Goal: Transaction & Acquisition: Purchase product/service

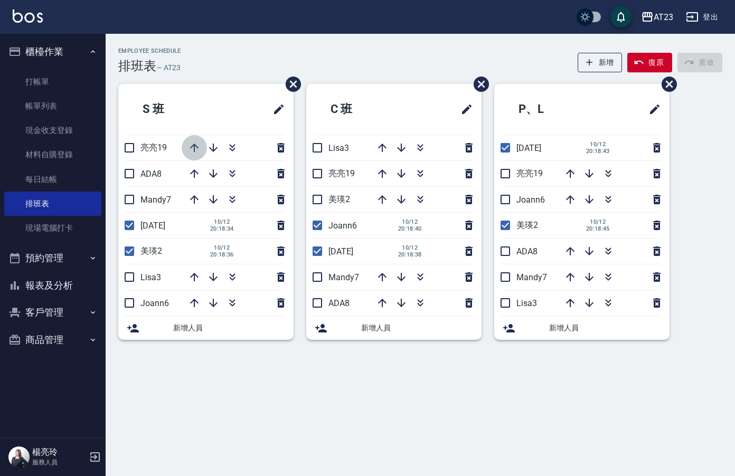
click at [193, 151] on icon "button" at bounding box center [194, 147] width 13 height 13
click at [317, 224] on input "checkbox" at bounding box center [317, 225] width 22 height 22
checkbox input "false"
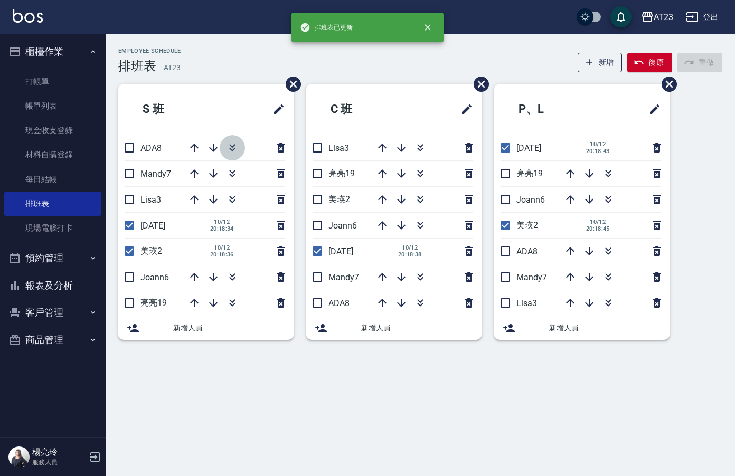
click at [236, 150] on icon "button" at bounding box center [232, 147] width 13 height 13
click at [422, 146] on icon "button" at bounding box center [420, 146] width 6 height 4
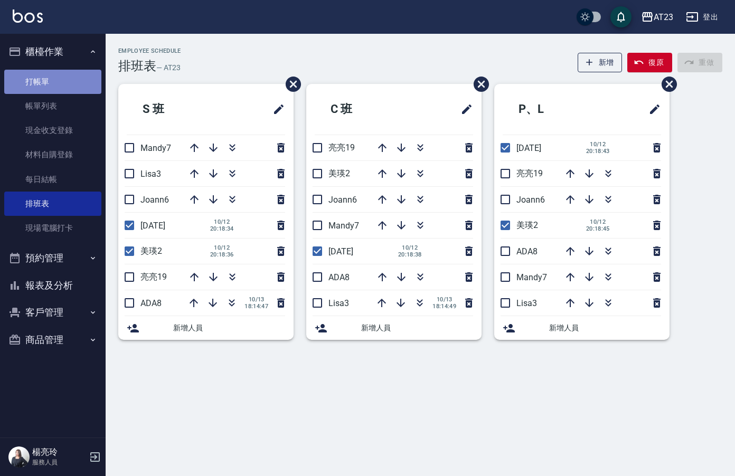
click at [71, 84] on link "打帳單" at bounding box center [52, 82] width 97 height 24
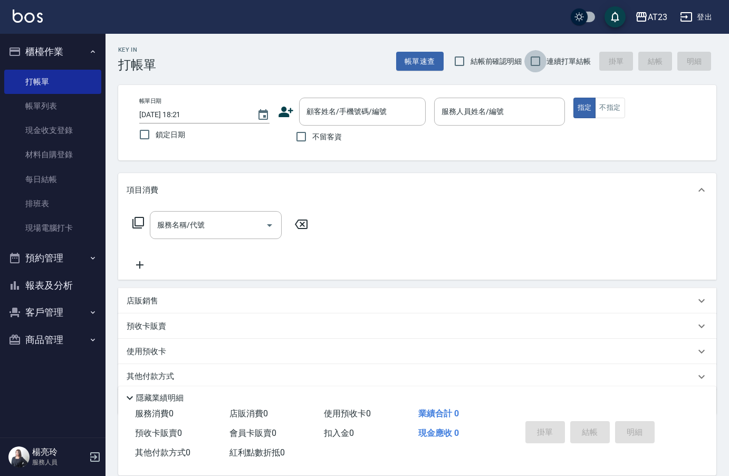
click at [532, 63] on input "連續打單結帳" at bounding box center [536, 61] width 22 height 22
checkbox input "true"
click at [294, 138] on input "不留客資" at bounding box center [301, 137] width 22 height 22
checkbox input "true"
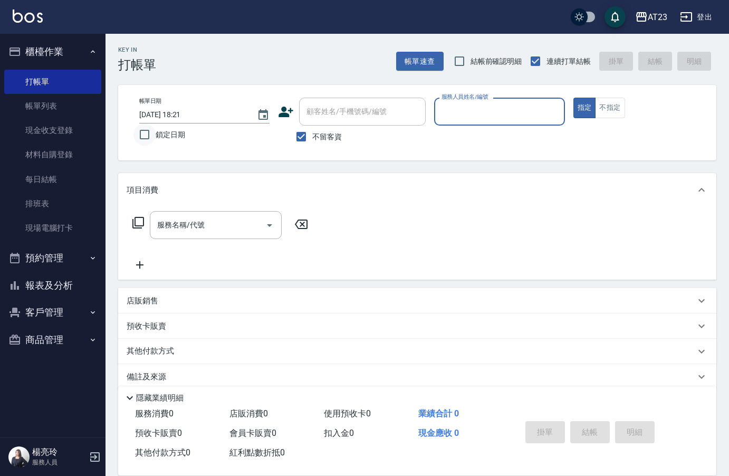
click at [154, 133] on input "鎖定日期" at bounding box center [145, 134] width 22 height 22
checkbox input "true"
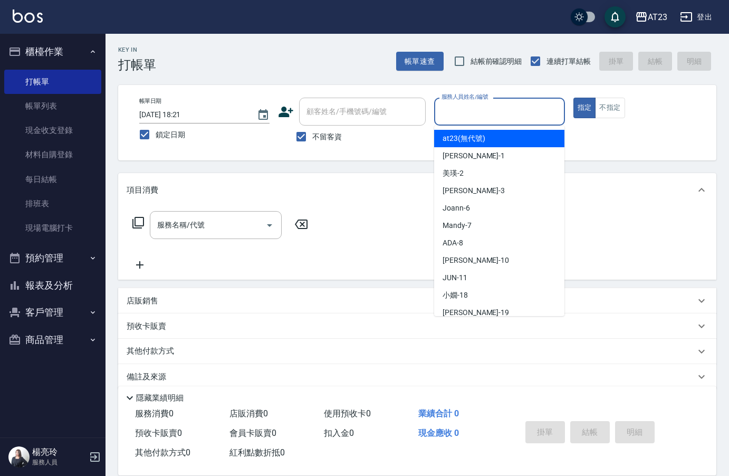
click at [492, 120] on input "服務人員姓名/編號" at bounding box center [499, 111] width 121 height 18
type input "Joann-6"
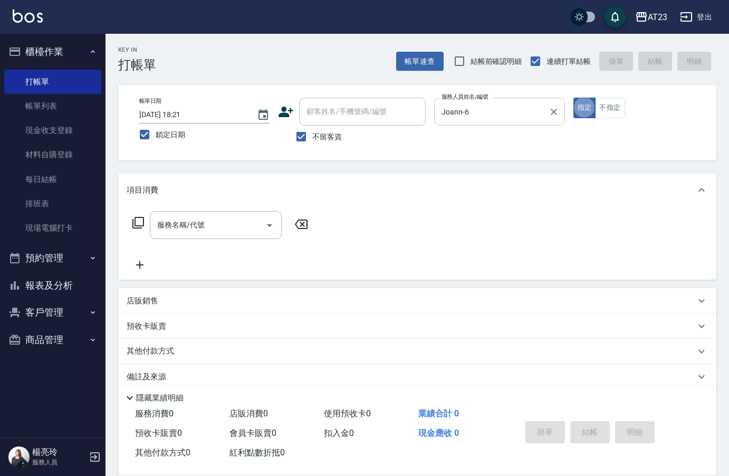
type button "true"
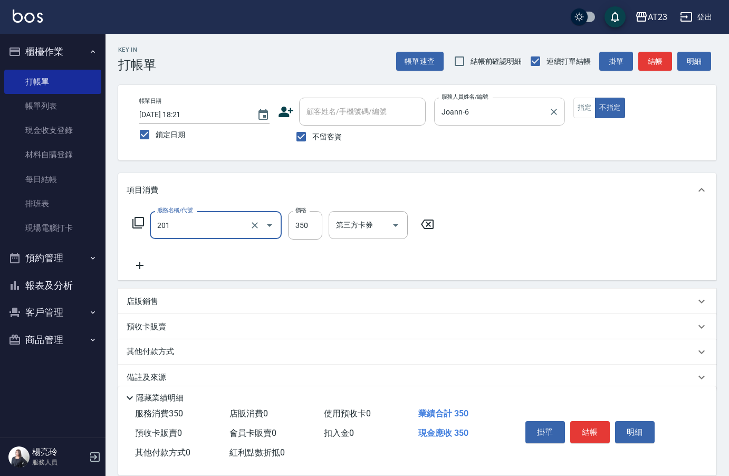
type input "一般洗髮(201)"
type input "200"
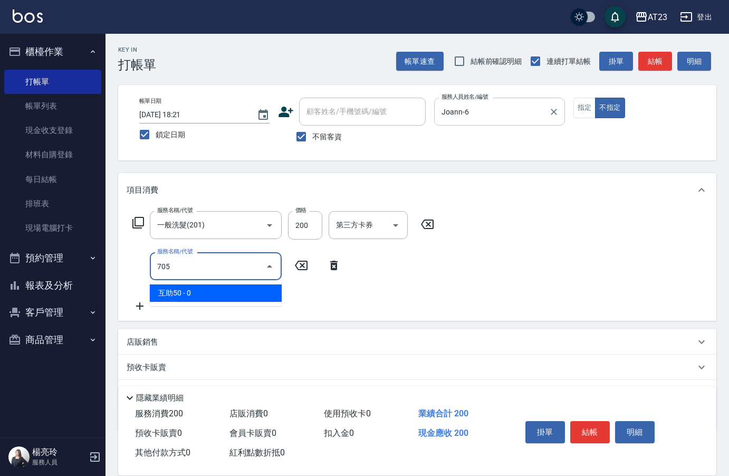
type input "互助50(705)"
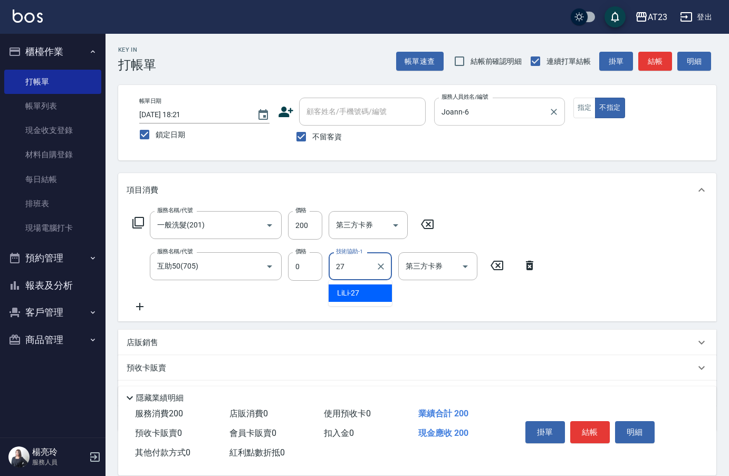
type input "LiLi-27"
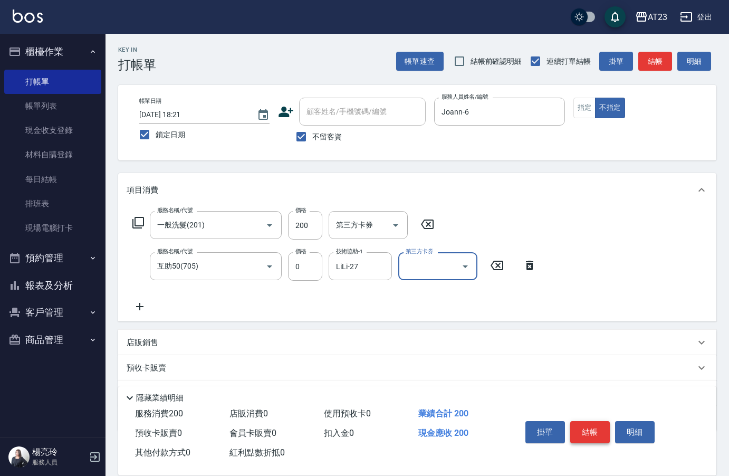
click at [602, 429] on button "結帳" at bounding box center [590, 432] width 40 height 22
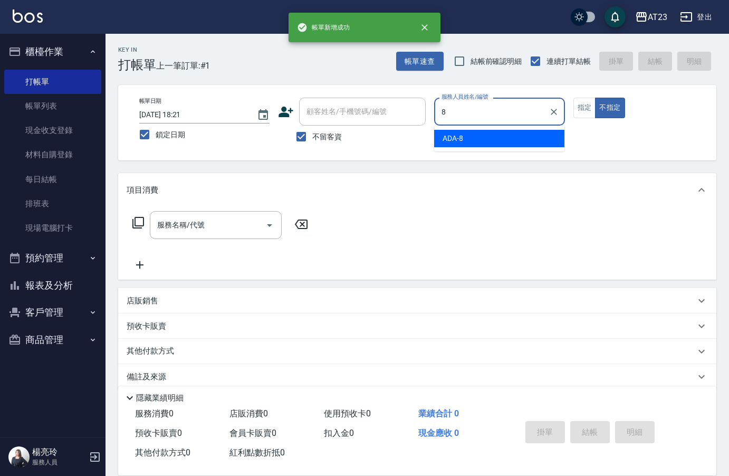
type input "ADA-8"
type button "false"
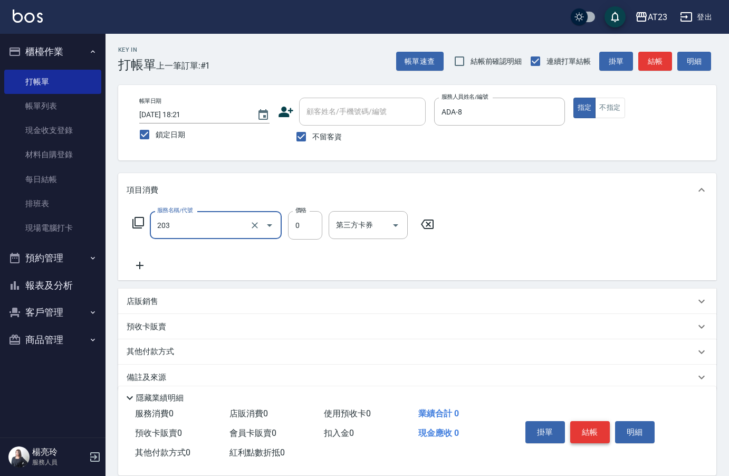
type input "使用洗髮卡(203)"
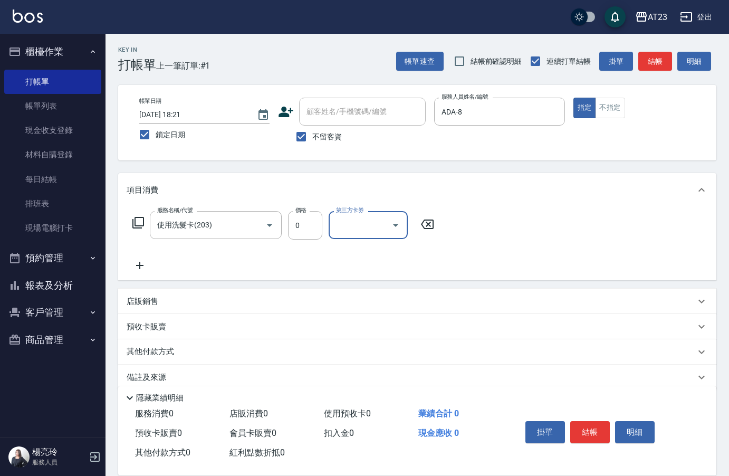
click at [135, 222] on icon at bounding box center [138, 223] width 12 height 12
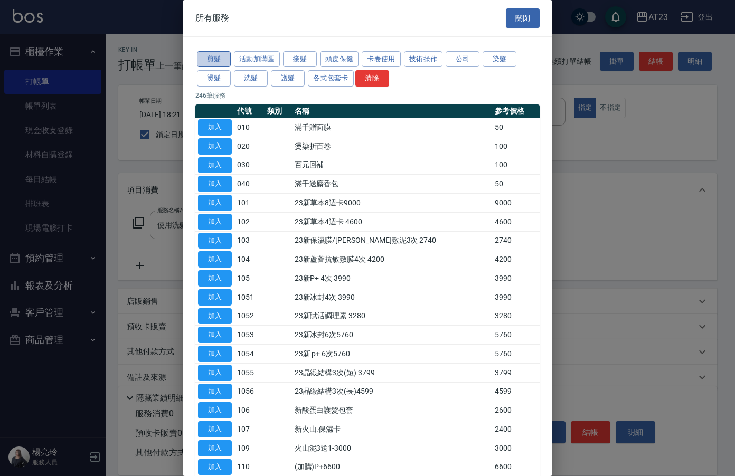
click at [220, 58] on button "剪髮" at bounding box center [214, 59] width 34 height 16
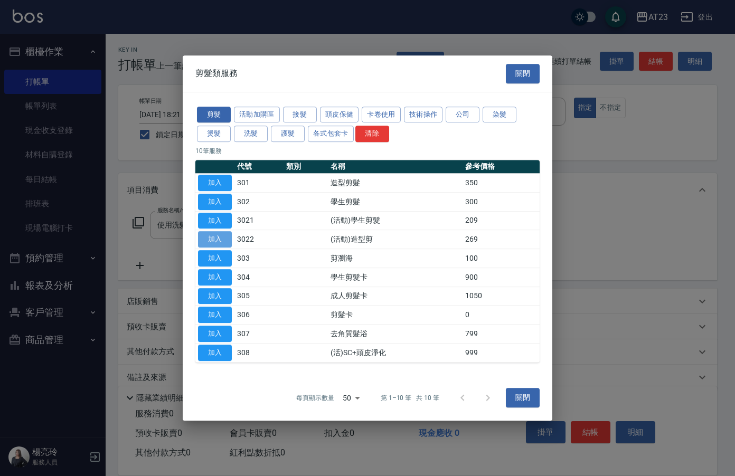
click at [211, 235] on button "加入" at bounding box center [215, 239] width 34 height 16
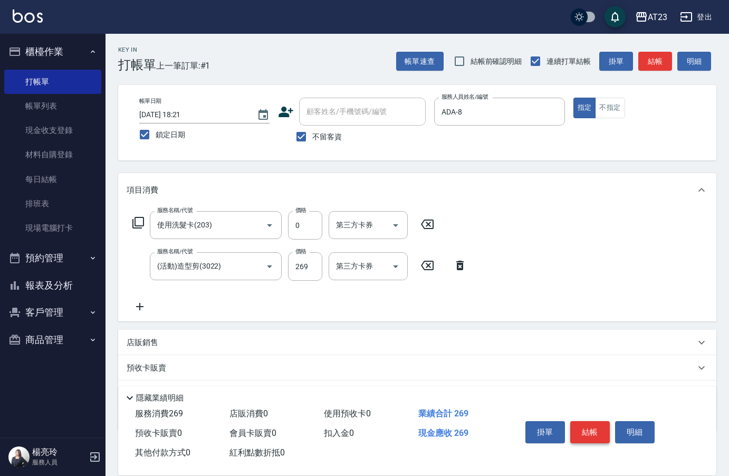
click at [587, 426] on button "結帳" at bounding box center [590, 432] width 40 height 22
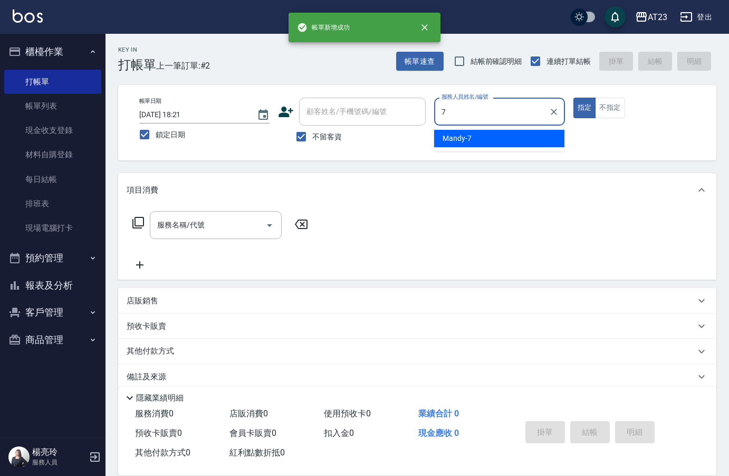
type input "Mandy-7"
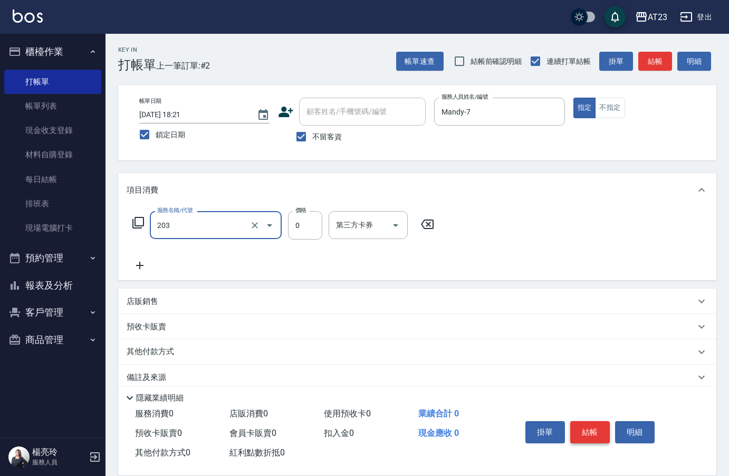
type input "使用洗髮卡(203)"
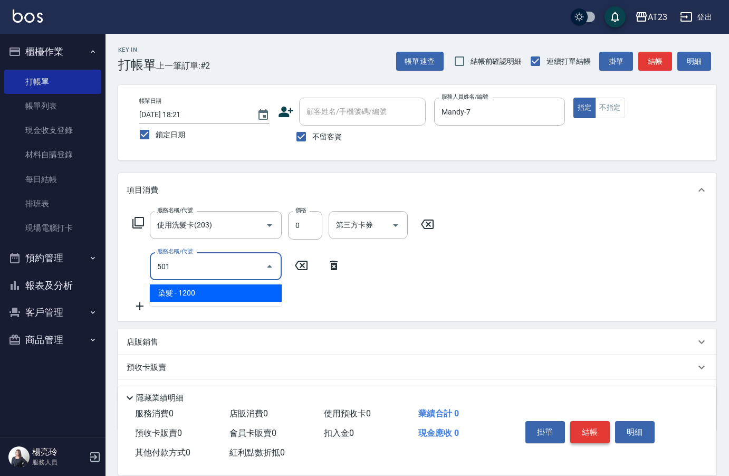
type input "染髮(501)"
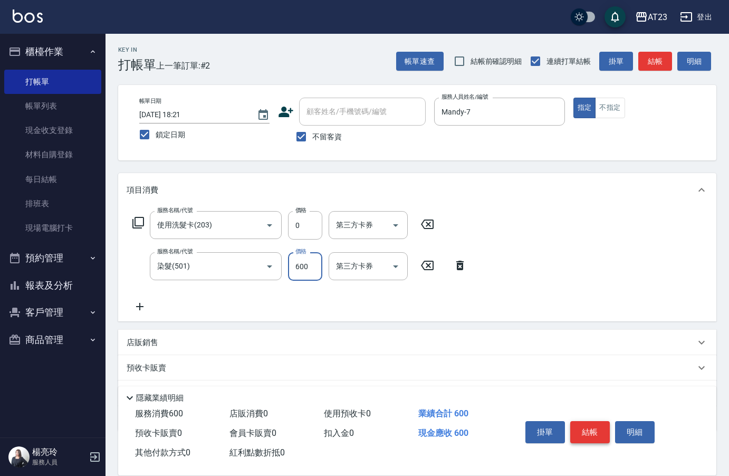
type input "600"
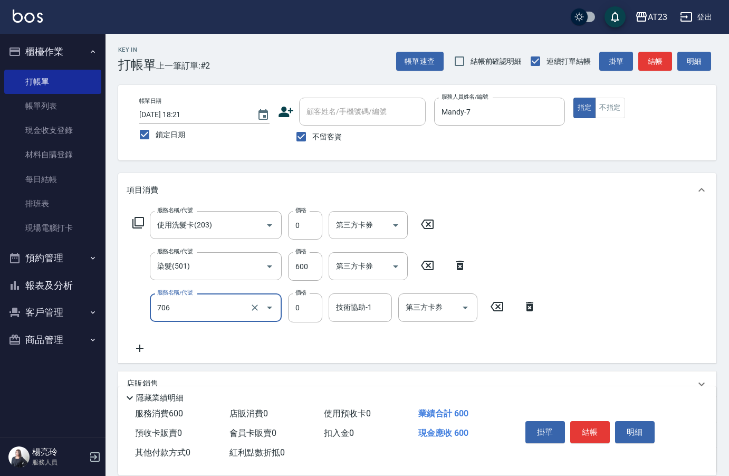
type input "互助60(706)"
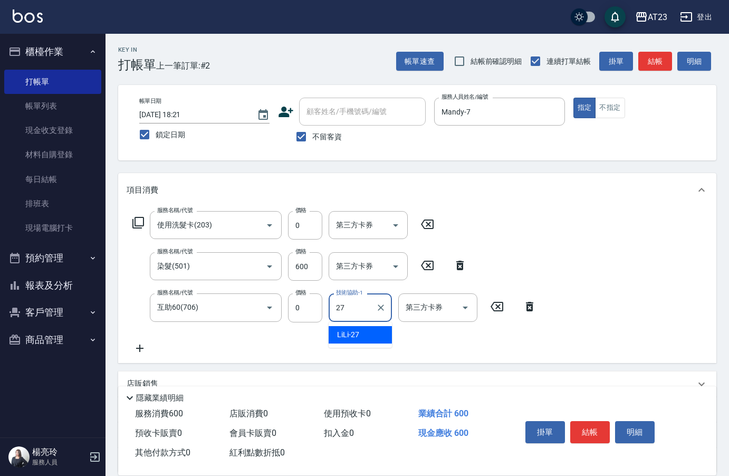
type input "LiLi-27"
click at [589, 424] on button "結帳" at bounding box center [590, 432] width 40 height 22
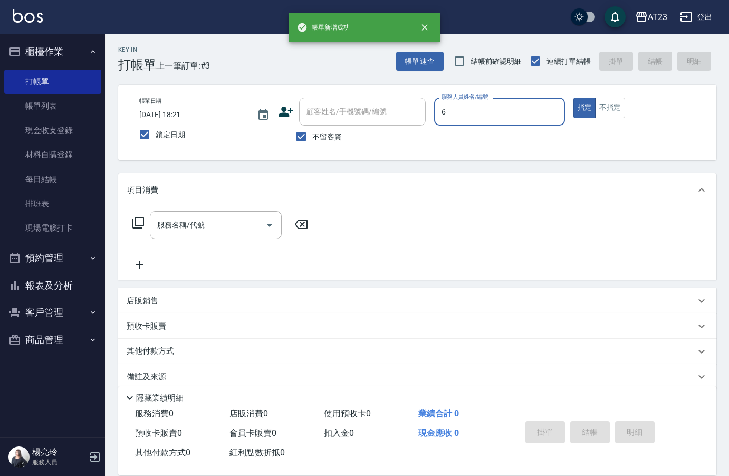
type input "Joann-6"
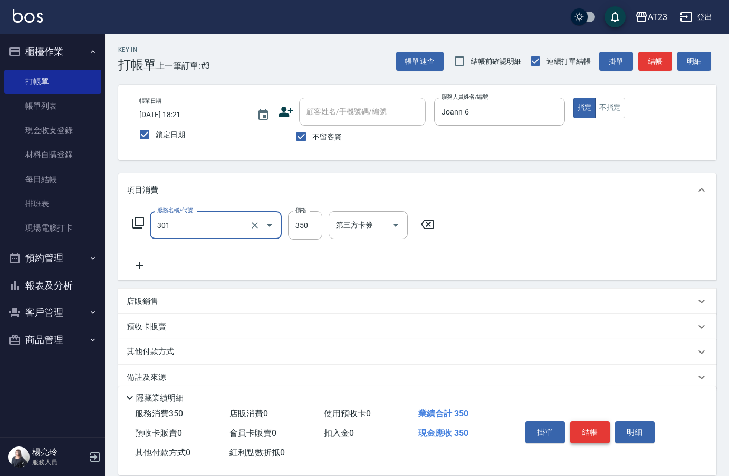
type input "造型剪髮(301)"
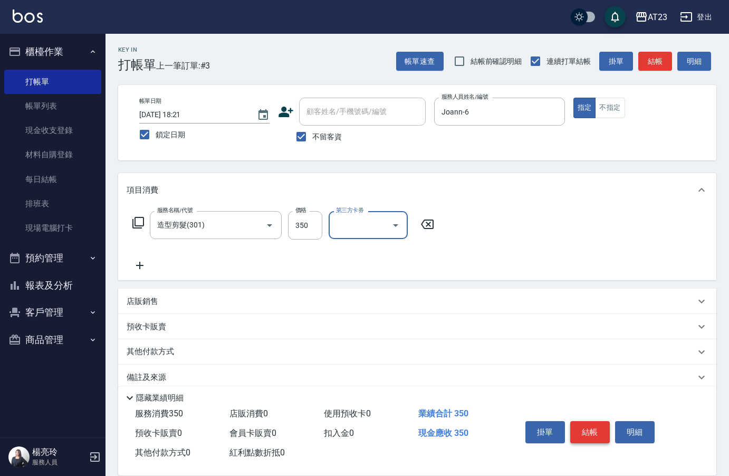
click at [589, 424] on button "結帳" at bounding box center [590, 432] width 40 height 22
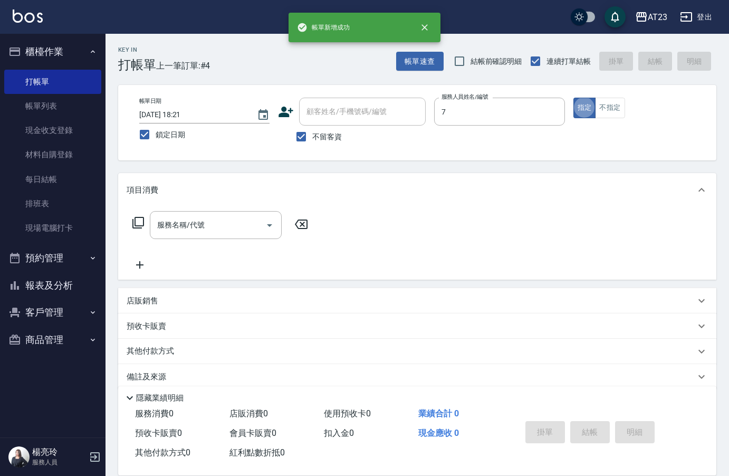
type input "Mandy-7"
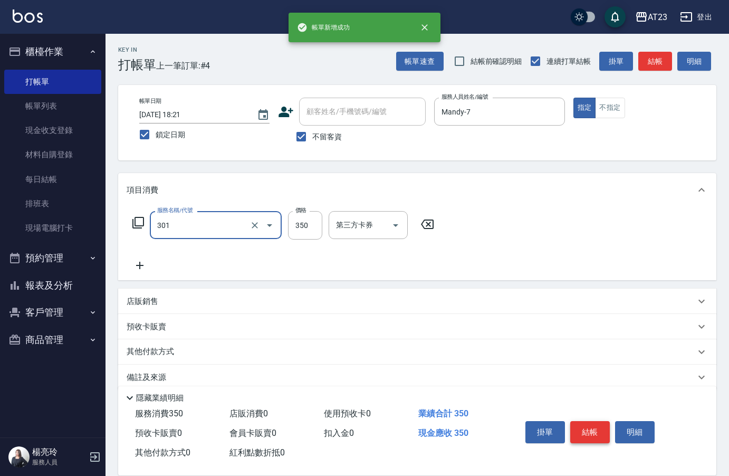
type input "造型剪髮(301)"
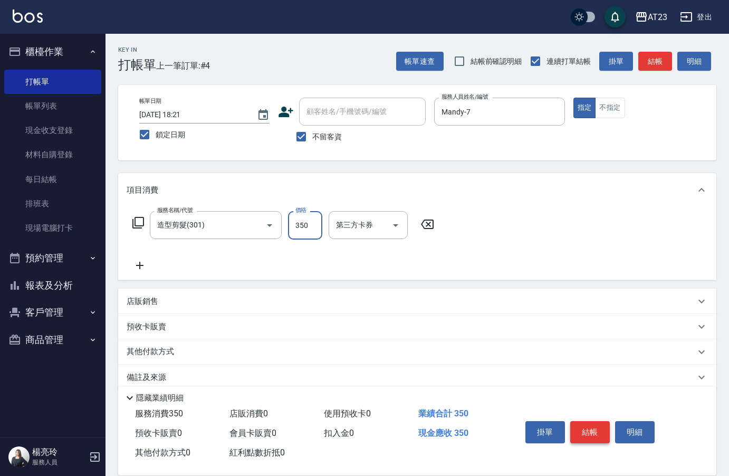
click at [589, 424] on button "結帳" at bounding box center [590, 432] width 40 height 22
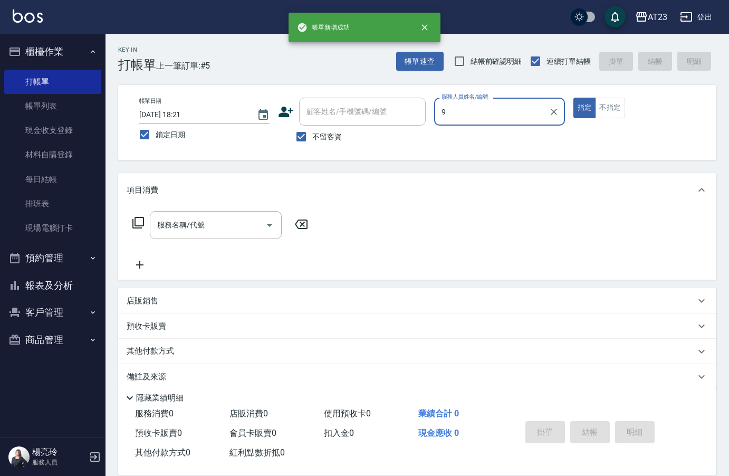
type input "9"
click at [574, 98] on button "指定" at bounding box center [585, 108] width 23 height 21
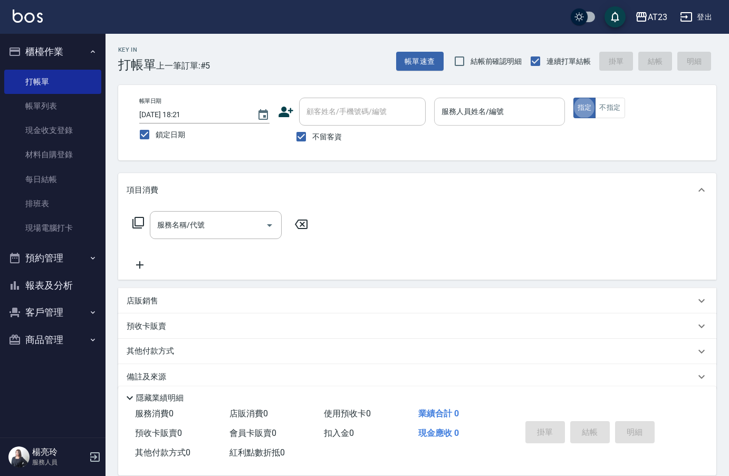
click at [503, 116] on div "服務人員姓名/編號 服務人員姓名/編號" at bounding box center [499, 112] width 130 height 28
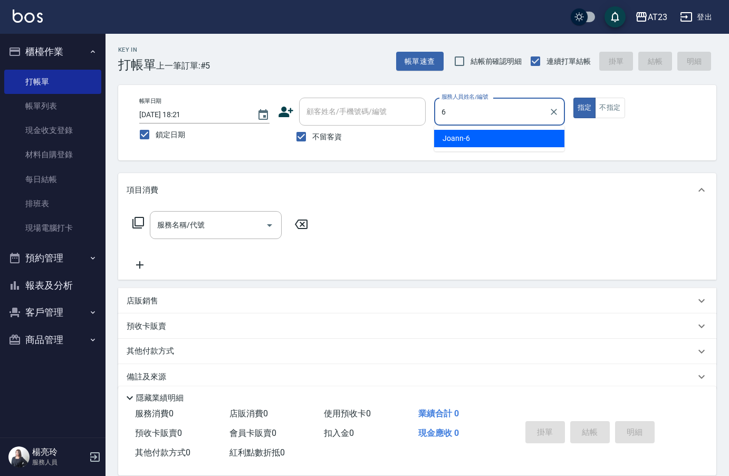
type input "Joann-6"
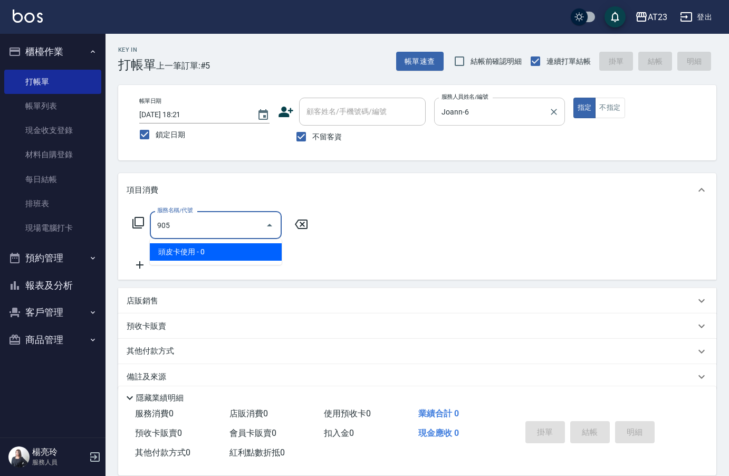
type input "頭皮卡使用(905)"
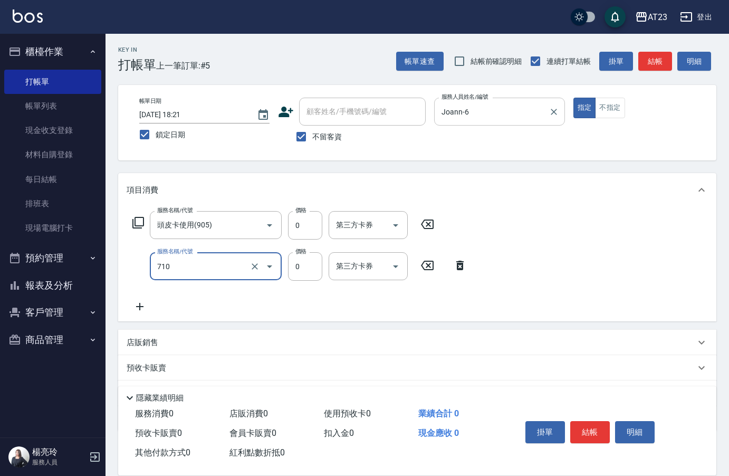
type input "互助100(710)"
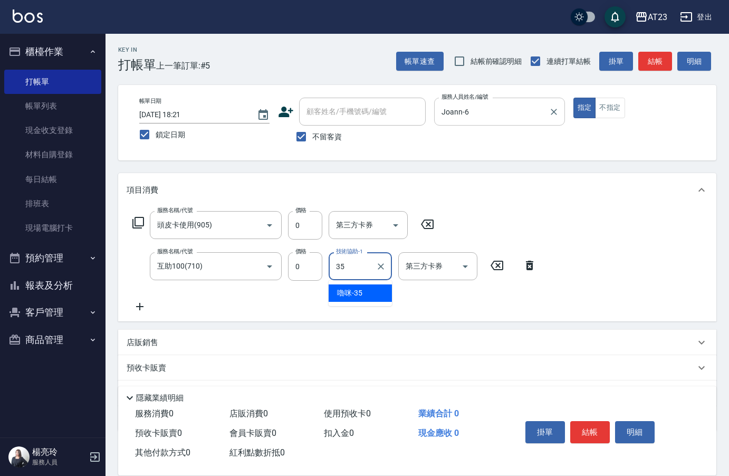
type input "嚕咪-35"
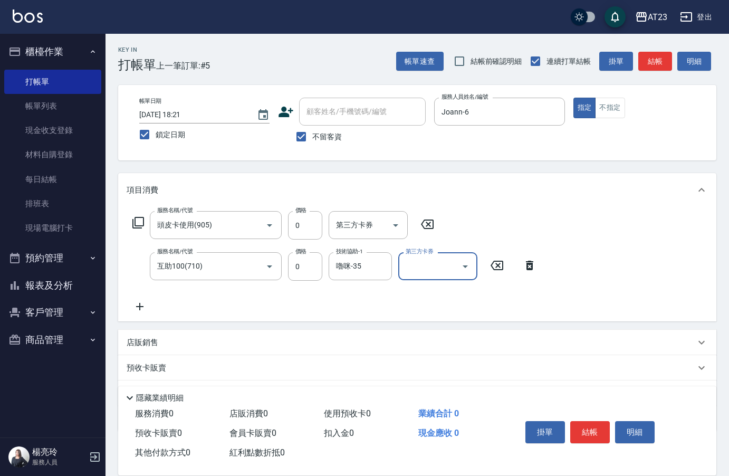
click at [589, 425] on button "結帳" at bounding box center [590, 432] width 40 height 22
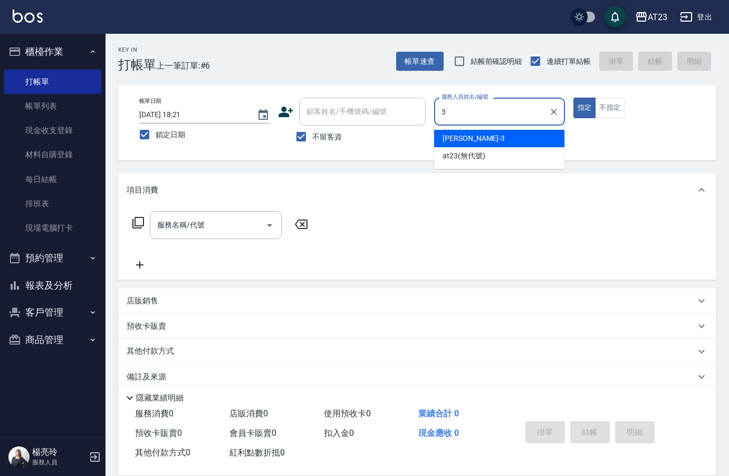
type input "[PERSON_NAME]-3"
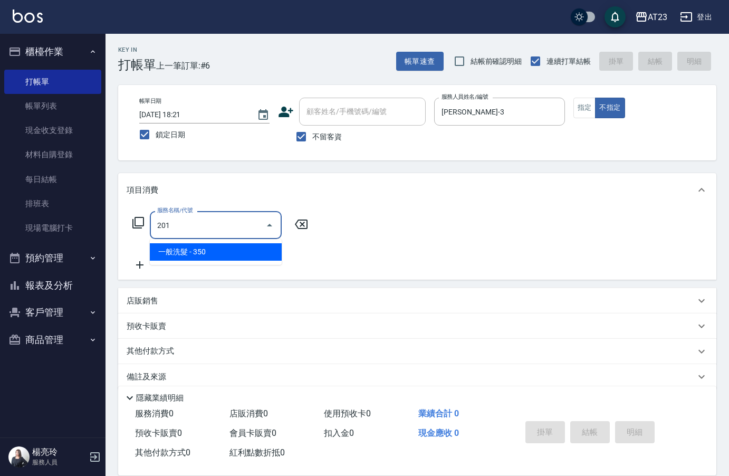
type input "一般洗髮(201)"
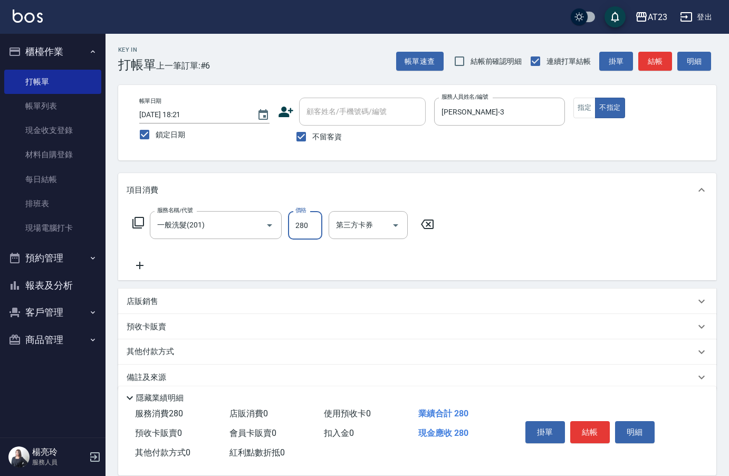
type input "280"
click at [589, 425] on button "結帳" at bounding box center [590, 432] width 40 height 22
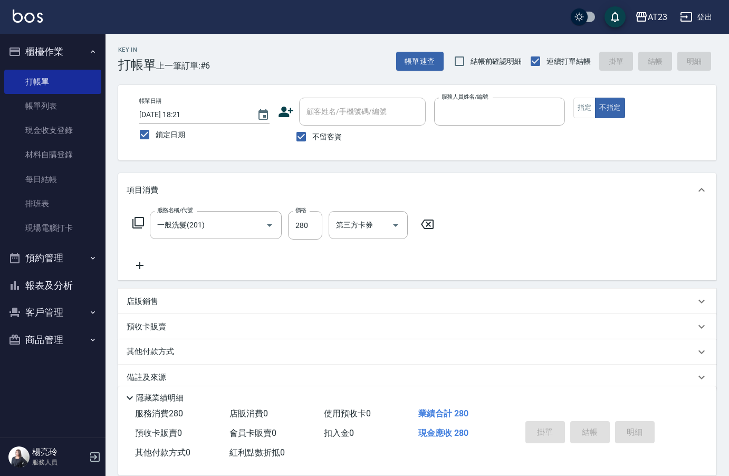
type input "1"
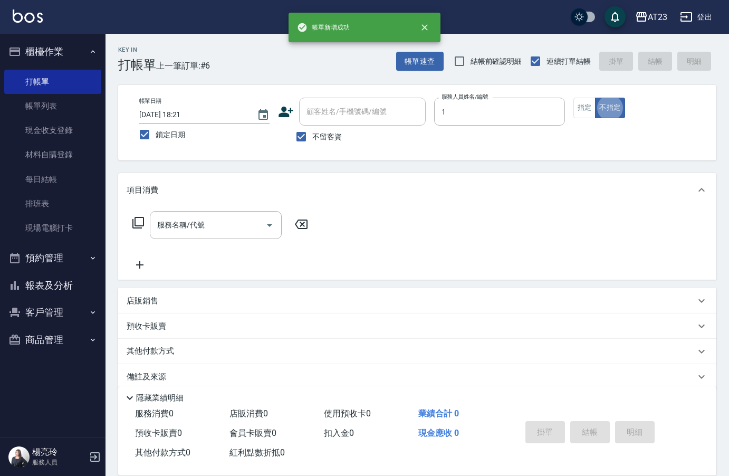
type input "[PERSON_NAME]-1"
click at [588, 110] on button "指定" at bounding box center [585, 108] width 23 height 21
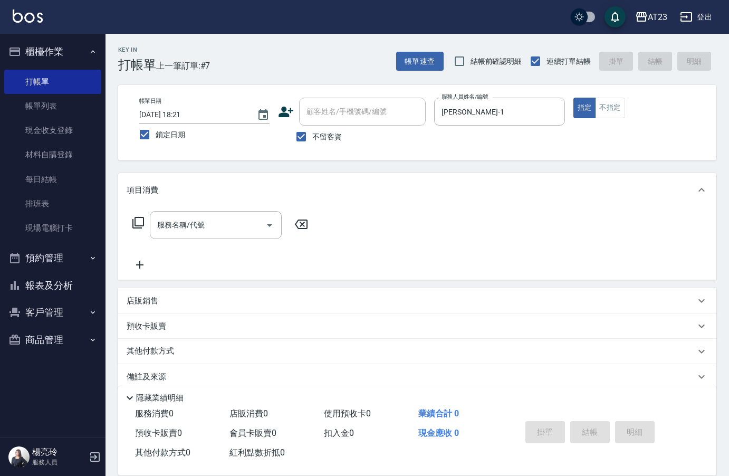
click at [137, 230] on div "服務名稱/代號 服務名稱/代號" at bounding box center [221, 225] width 188 height 28
click at [137, 222] on icon at bounding box center [138, 222] width 13 height 13
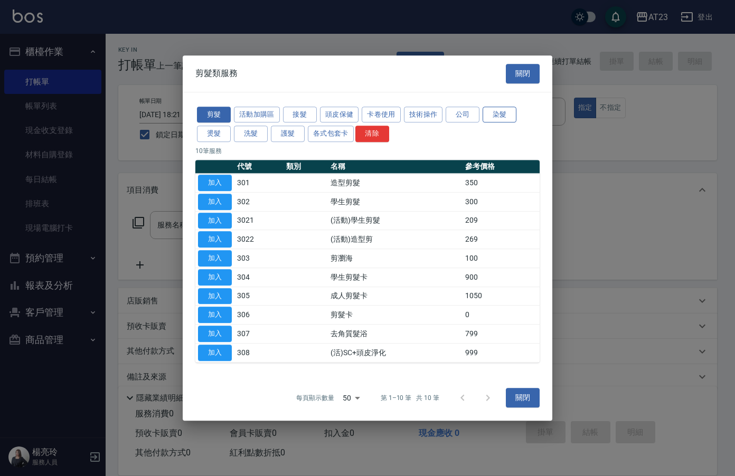
click at [506, 114] on button "染髮" at bounding box center [499, 115] width 34 height 16
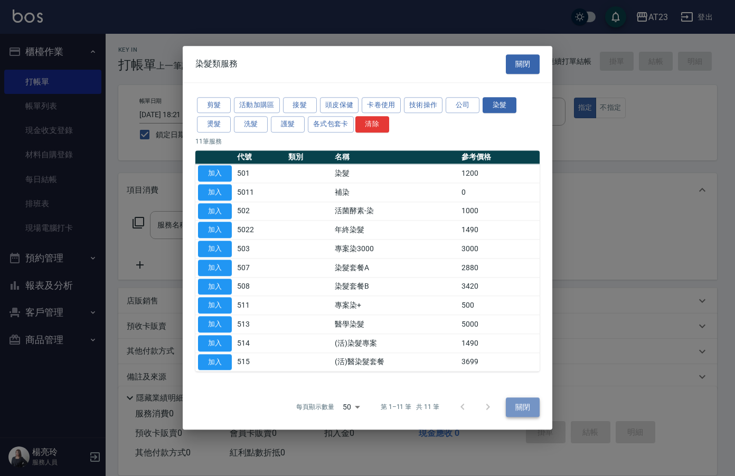
click at [514, 407] on button "關閉" at bounding box center [523, 407] width 34 height 20
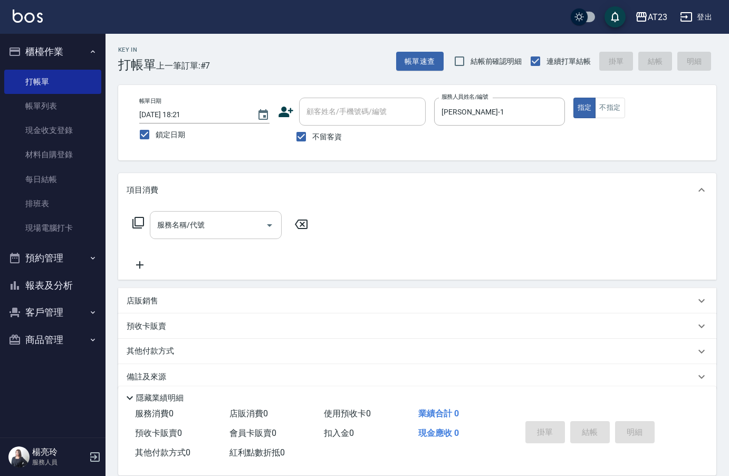
click at [199, 230] on div "服務名稱/代號 服務名稱/代號" at bounding box center [216, 225] width 132 height 28
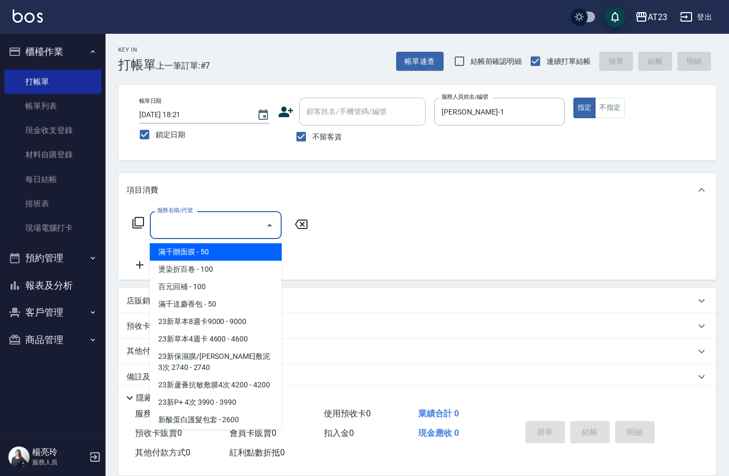
click at [134, 221] on icon at bounding box center [138, 222] width 13 height 13
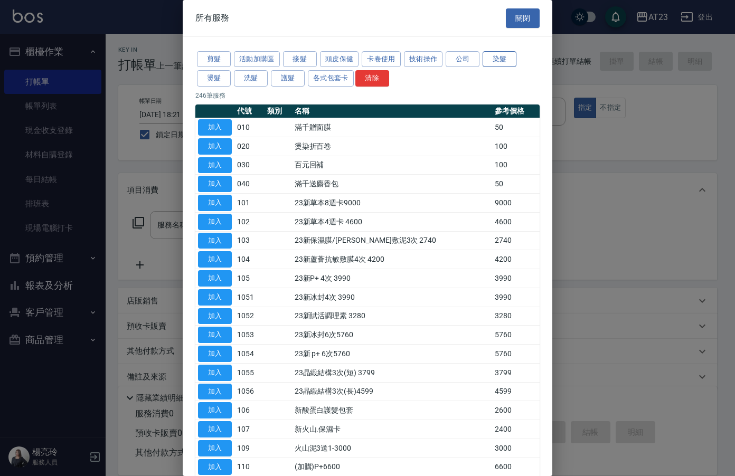
click at [496, 55] on button "染髮" at bounding box center [499, 59] width 34 height 16
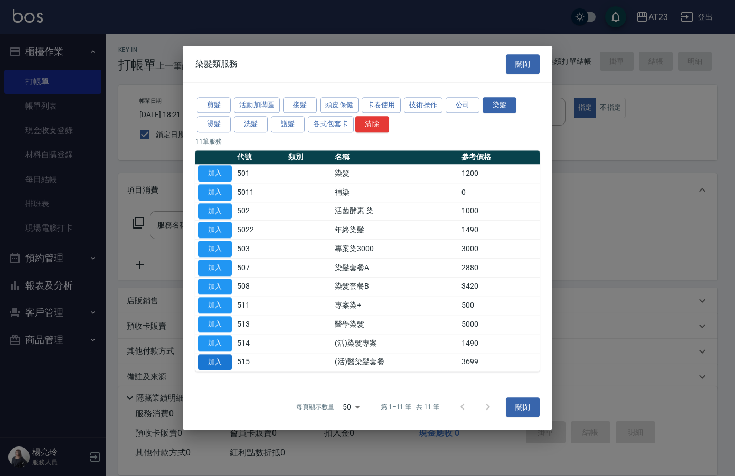
click at [203, 358] on button "加入" at bounding box center [215, 362] width 34 height 16
type input "(活)醫染髮套餐(515)"
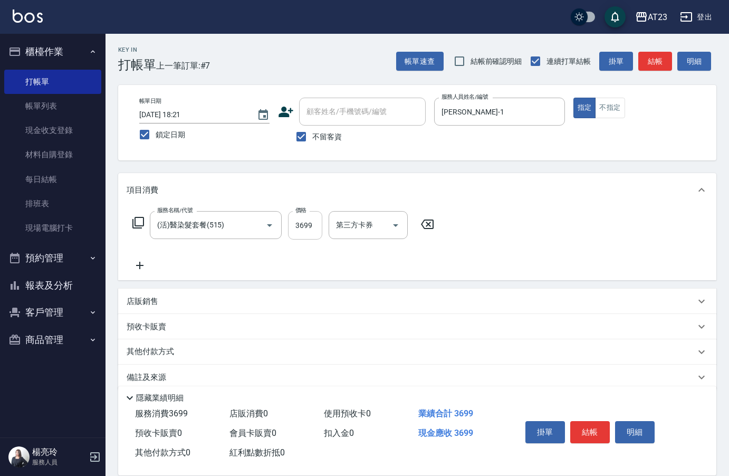
click at [301, 232] on input "3699" at bounding box center [305, 225] width 34 height 28
type input "3999"
click at [139, 263] on icon at bounding box center [140, 265] width 26 height 13
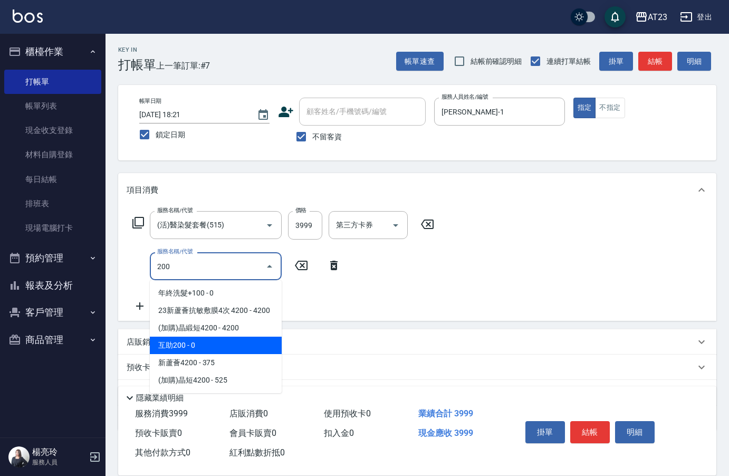
click at [209, 341] on span "互助200 - 0" at bounding box center [216, 345] width 132 height 17
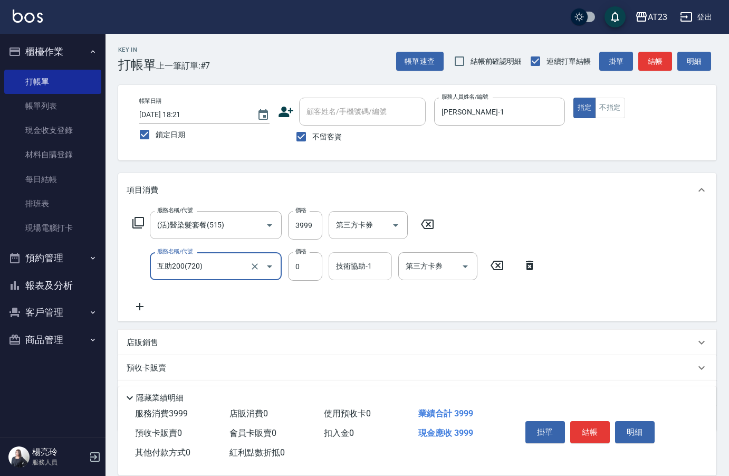
type input "互助200(720)"
click at [356, 268] on div "技術協助-1 技術協助-1" at bounding box center [360, 266] width 63 height 28
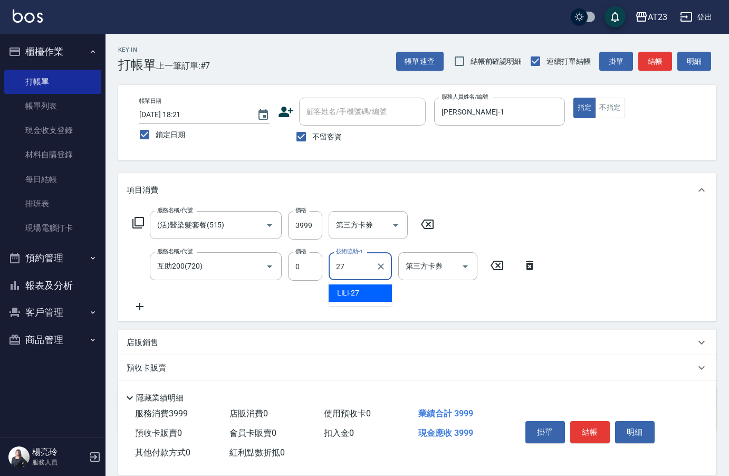
type input "LiLi-27"
click at [140, 307] on icon at bounding box center [139, 306] width 7 height 7
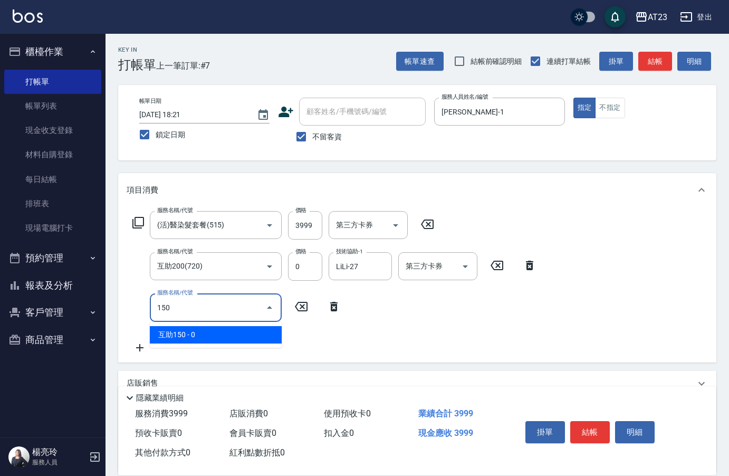
click at [209, 331] on span "互助150 - 0" at bounding box center [216, 334] width 132 height 17
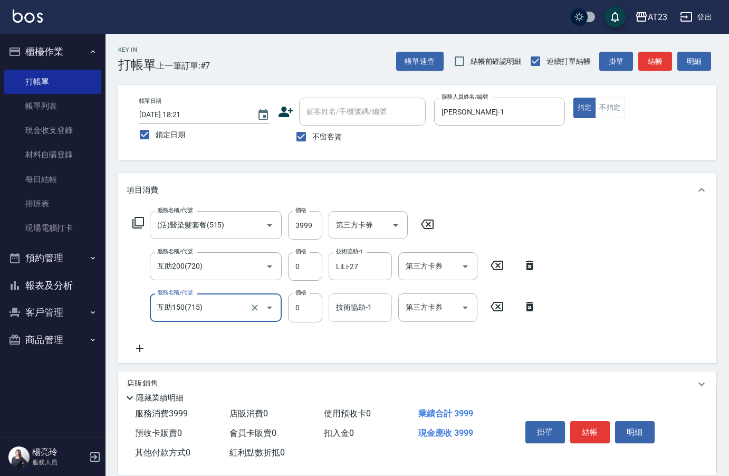
type input "互助150(715)"
click at [348, 304] on input "技術協助-1" at bounding box center [360, 307] width 54 height 18
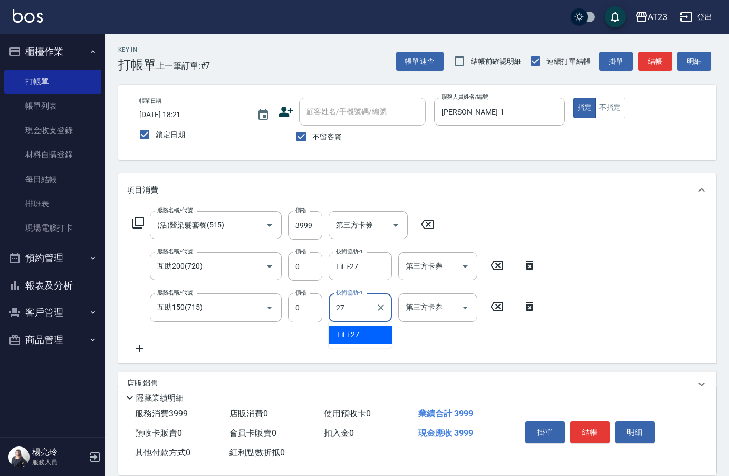
type input "LiLi-27"
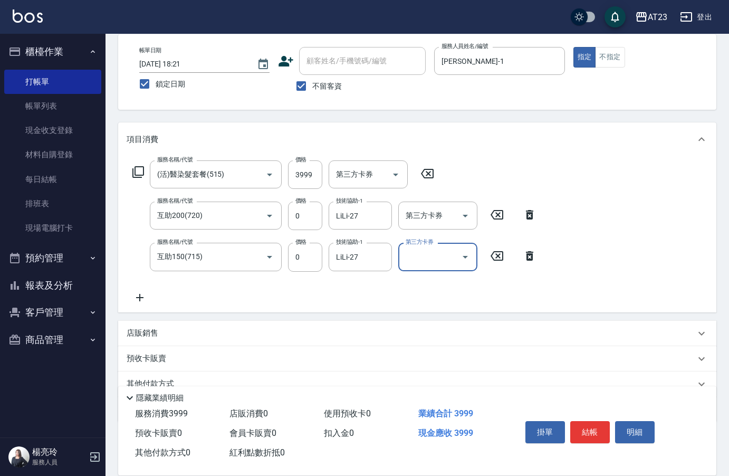
scroll to position [98, 0]
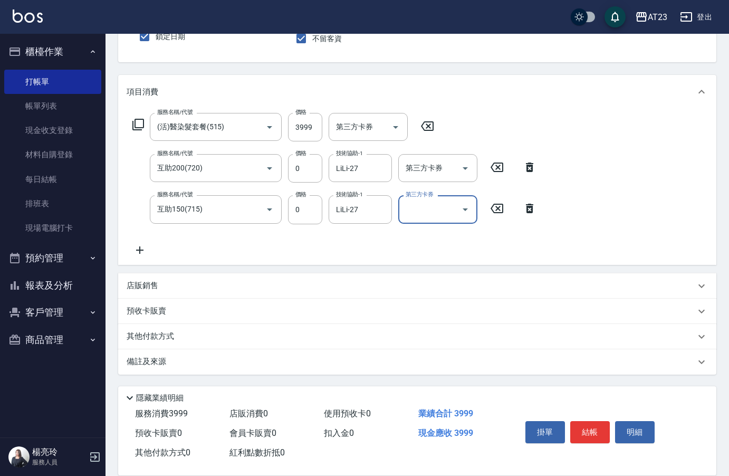
click at [161, 335] on p "其他付款方式" at bounding box center [153, 337] width 53 height 12
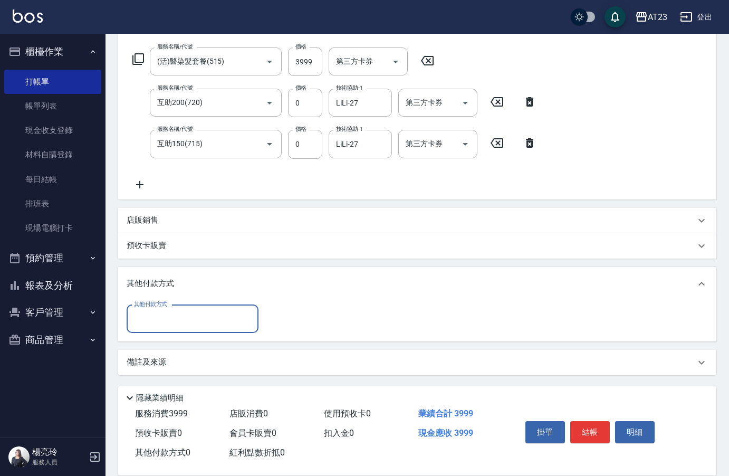
scroll to position [164, 0]
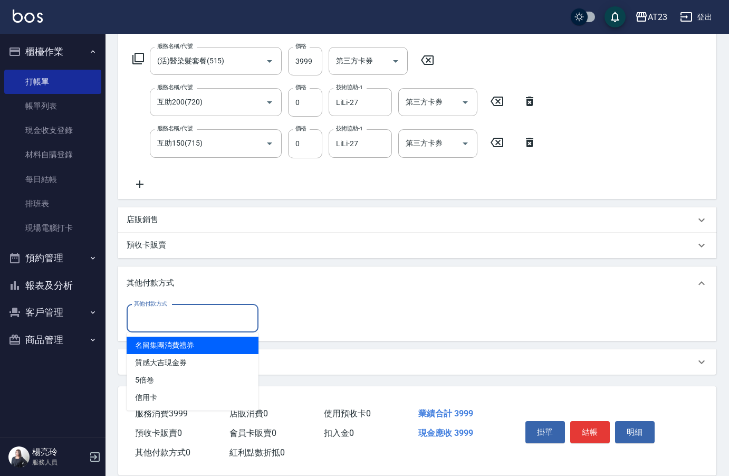
click at [225, 318] on input "其他付款方式" at bounding box center [192, 318] width 122 height 18
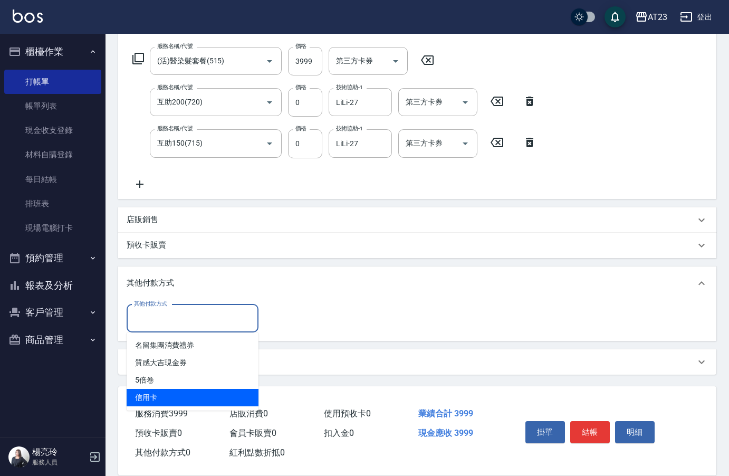
click at [182, 412] on span "服務消費 3999" at bounding box center [161, 413] width 53 height 10
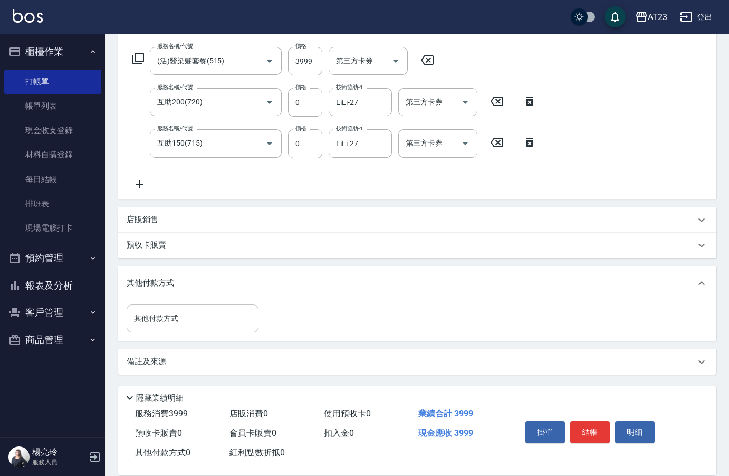
click at [184, 325] on input "其他付款方式" at bounding box center [192, 318] width 122 height 18
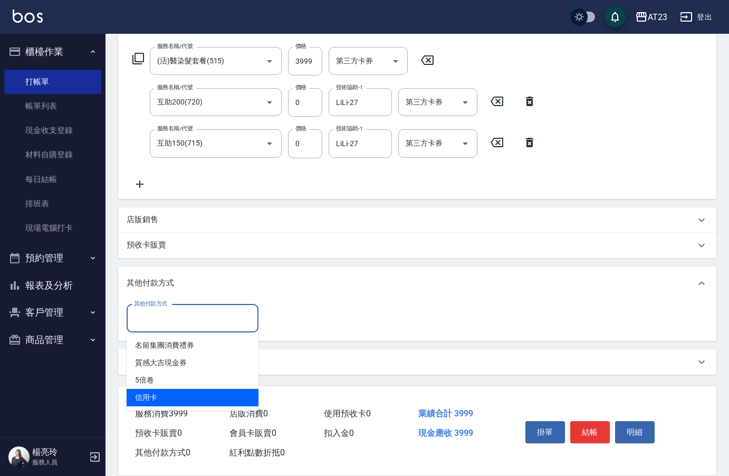
click at [164, 393] on span "信用卡" at bounding box center [193, 397] width 132 height 17
type input "信用卡"
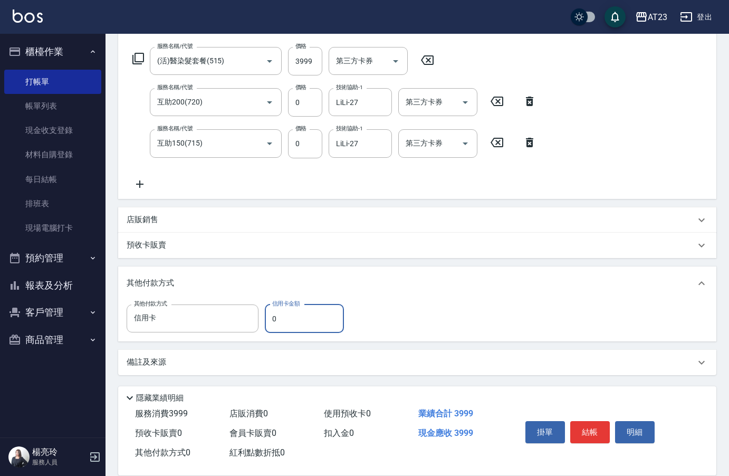
click at [307, 307] on input "0" at bounding box center [304, 318] width 79 height 28
type input "3999"
click at [596, 424] on button "結帳" at bounding box center [590, 432] width 40 height 22
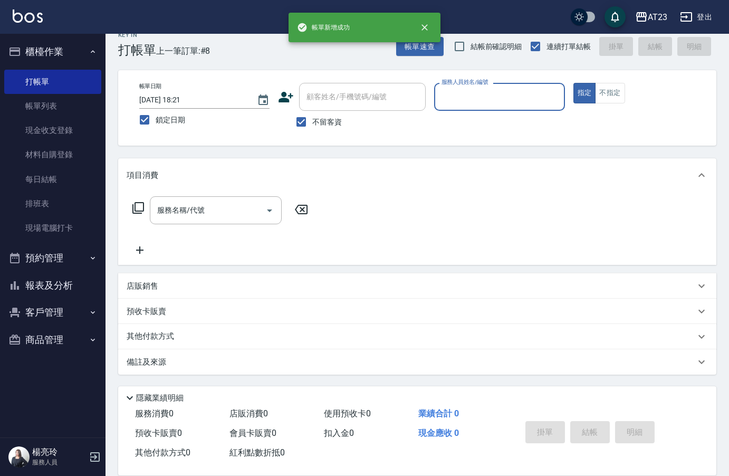
scroll to position [15, 0]
type input "ADA-8"
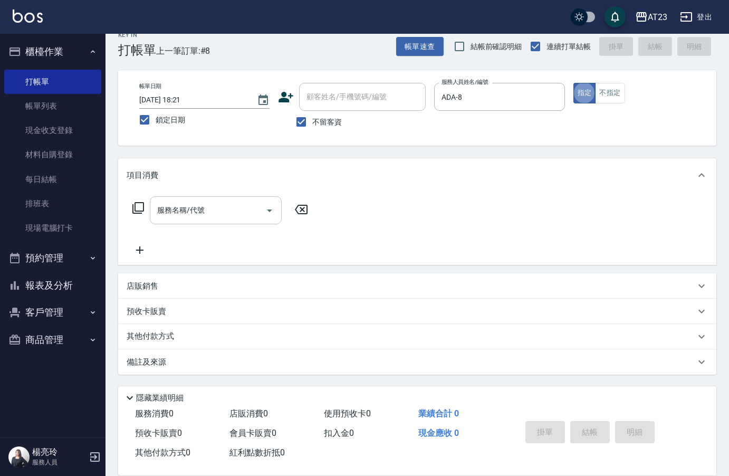
click at [190, 208] on div "服務名稱/代號 服務名稱/代號" at bounding box center [216, 210] width 132 height 28
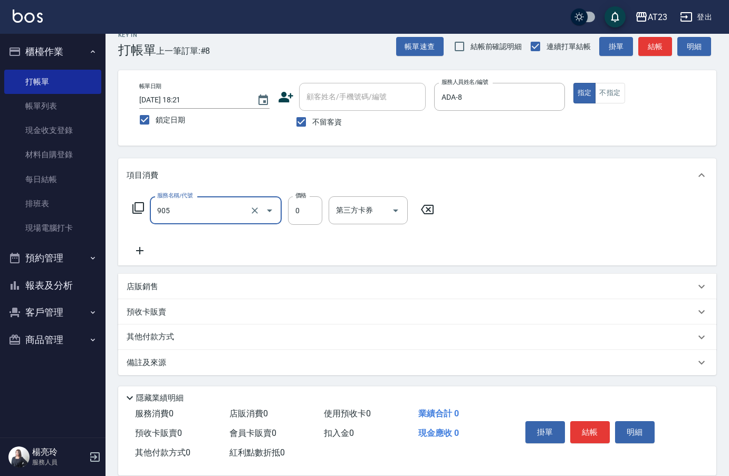
type input "頭皮卡使用(905)"
click at [140, 245] on icon at bounding box center [140, 250] width 26 height 13
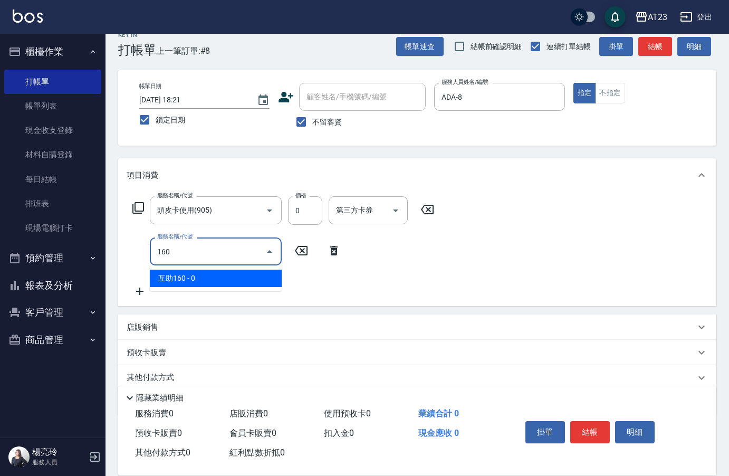
click at [203, 277] on span "互助160 - 0" at bounding box center [216, 278] width 132 height 17
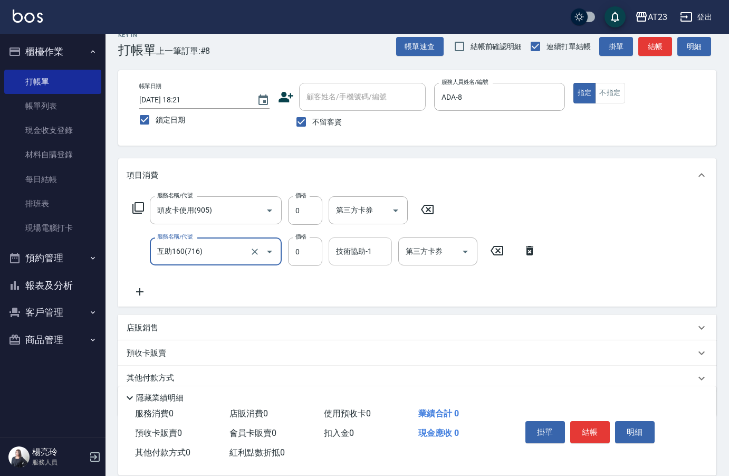
type input "互助160(716)"
click at [356, 251] on div "技術協助-1 技術協助-1" at bounding box center [360, 251] width 63 height 28
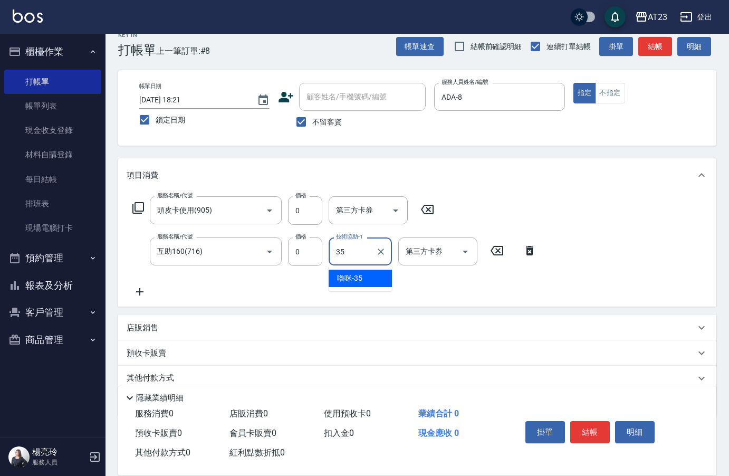
type input "嚕咪-35"
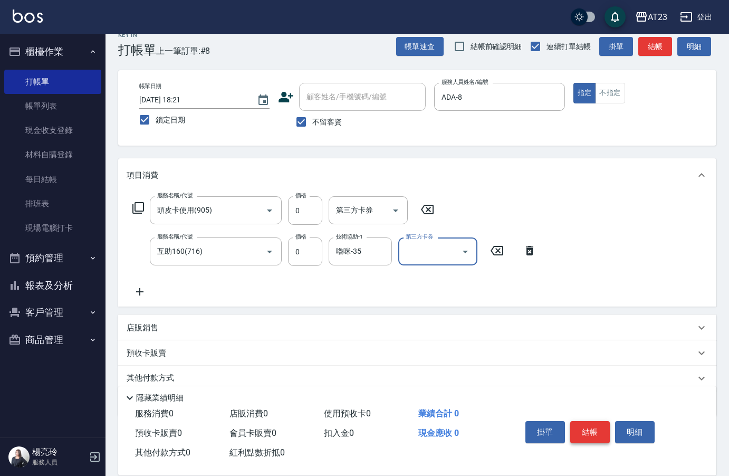
click at [596, 429] on button "結帳" at bounding box center [590, 432] width 40 height 22
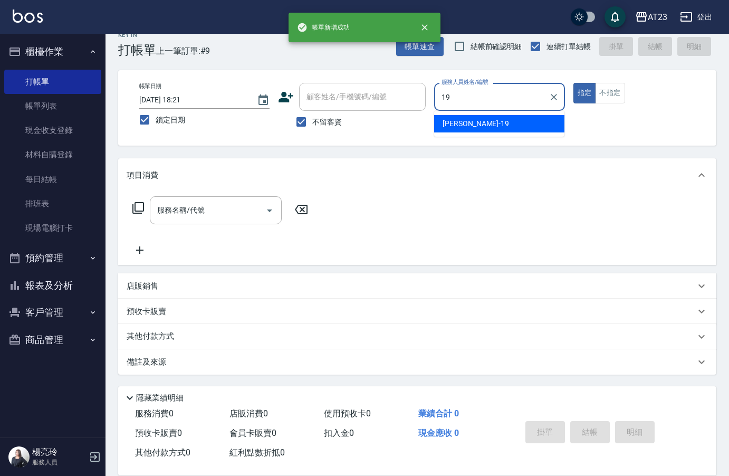
type input "[PERSON_NAME]-19"
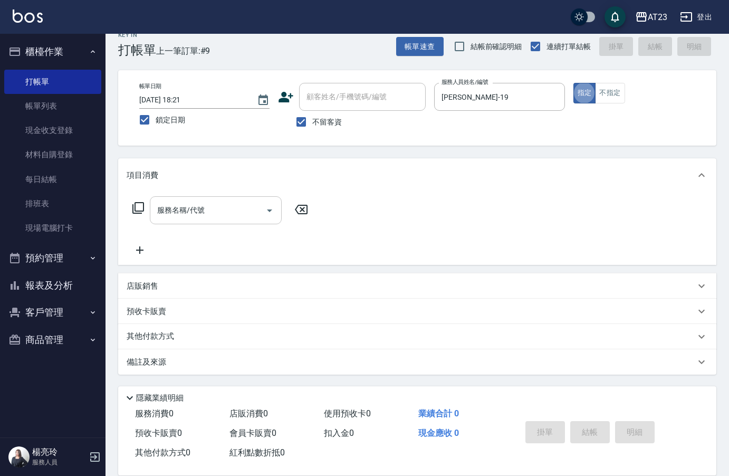
click at [212, 207] on input "服務名稱/代號" at bounding box center [208, 210] width 107 height 18
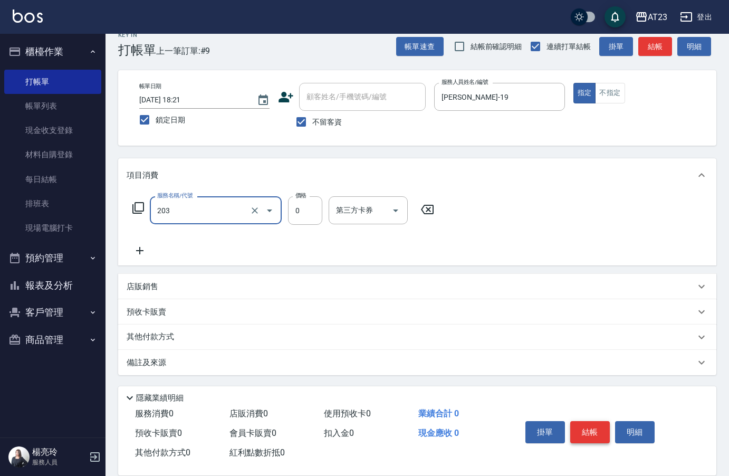
type input "使用洗髮卡(203)"
click at [591, 435] on button "結帳" at bounding box center [590, 432] width 40 height 22
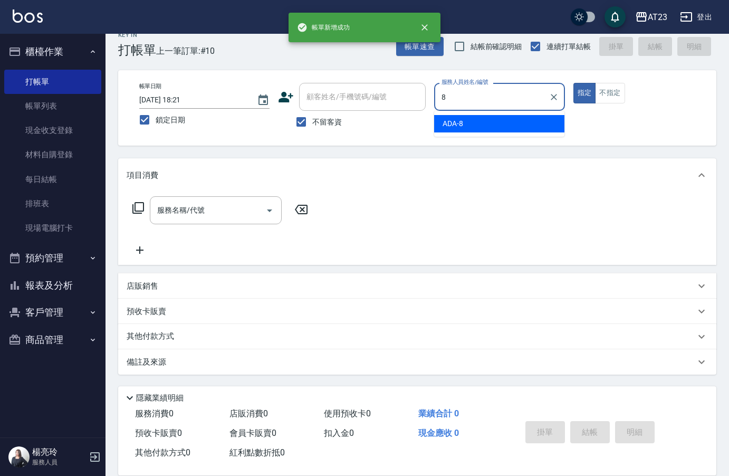
type input "ADA-8"
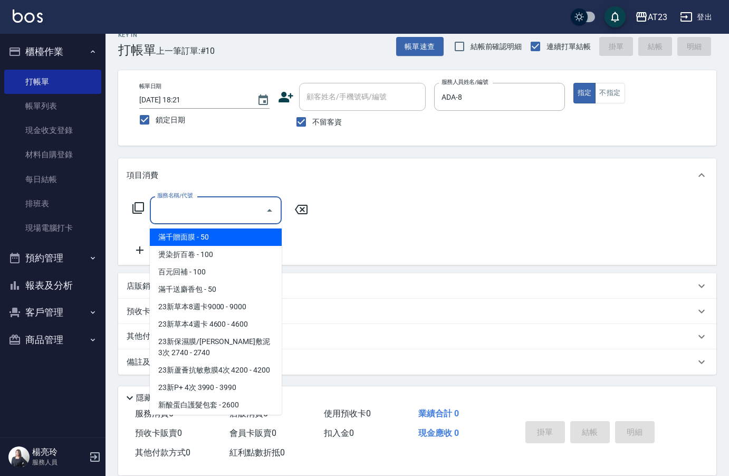
click at [204, 211] on input "服務名稱/代號" at bounding box center [208, 210] width 107 height 18
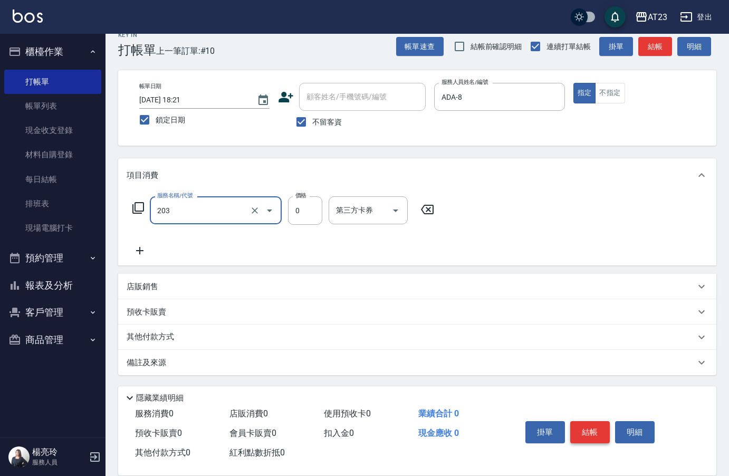
type input "使用洗髮卡(203)"
click at [592, 431] on button "結帳" at bounding box center [590, 432] width 40 height 22
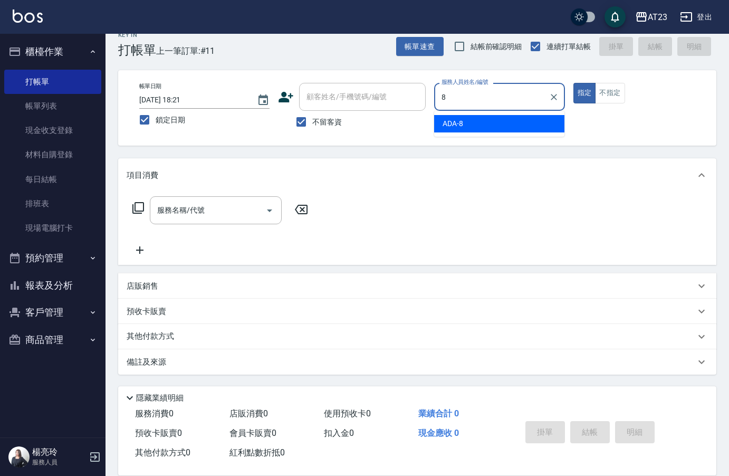
type input "ADA-8"
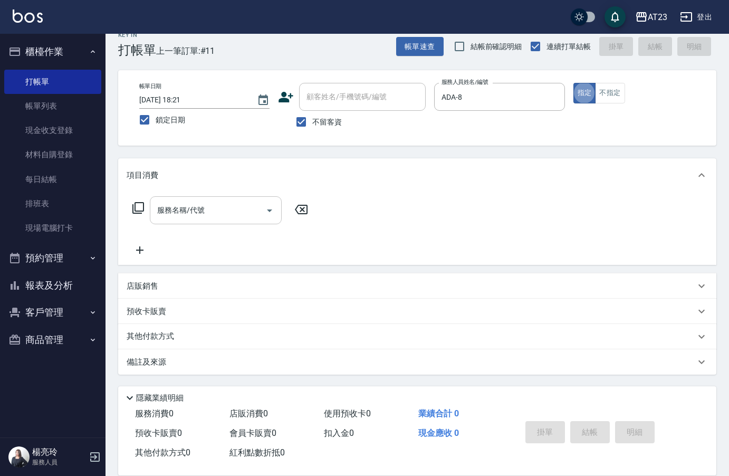
click at [209, 207] on input "服務名稱/代號" at bounding box center [208, 210] width 107 height 18
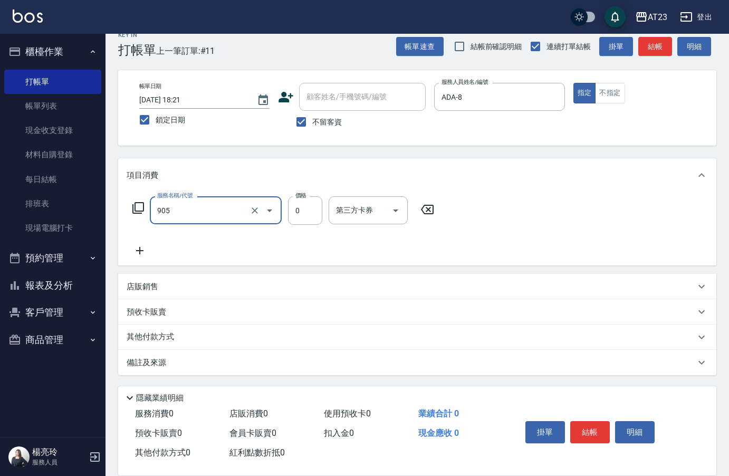
type input "頭皮卡使用(905)"
click at [137, 242] on div "服務名稱/代號 頭皮卡使用(905) 服務名稱/代號 價格 0 價格 第三方卡券 第三方卡券" at bounding box center [284, 226] width 314 height 61
click at [140, 250] on icon at bounding box center [139, 250] width 7 height 7
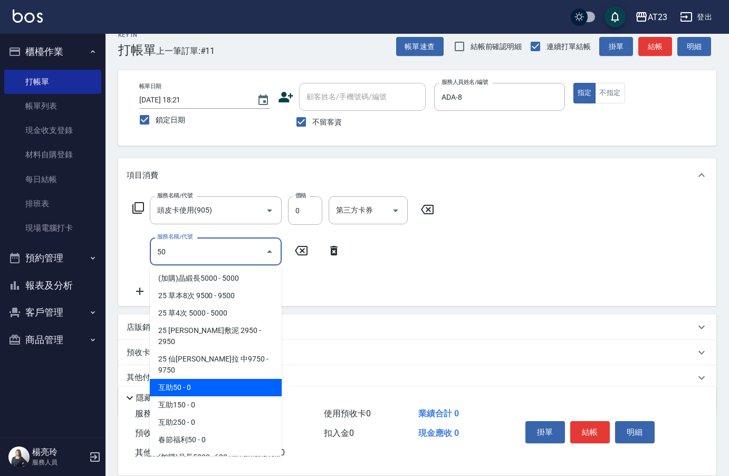
click at [223, 379] on span "互助50 - 0" at bounding box center [216, 387] width 132 height 17
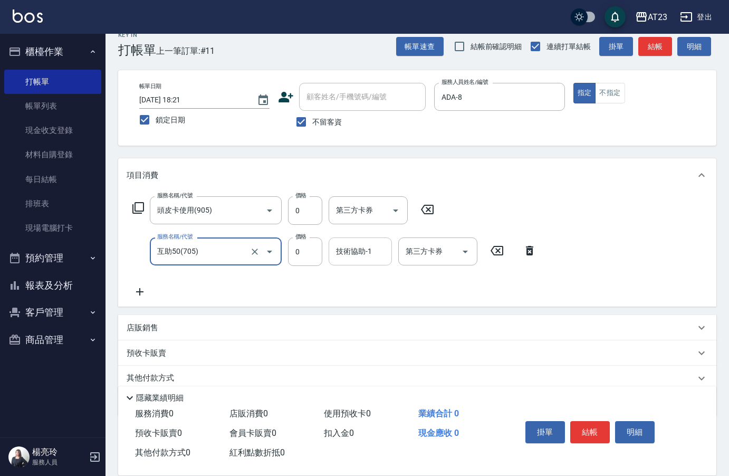
type input "互助50(705)"
click at [363, 254] on div "技術協助-1 技術協助-1" at bounding box center [360, 251] width 63 height 28
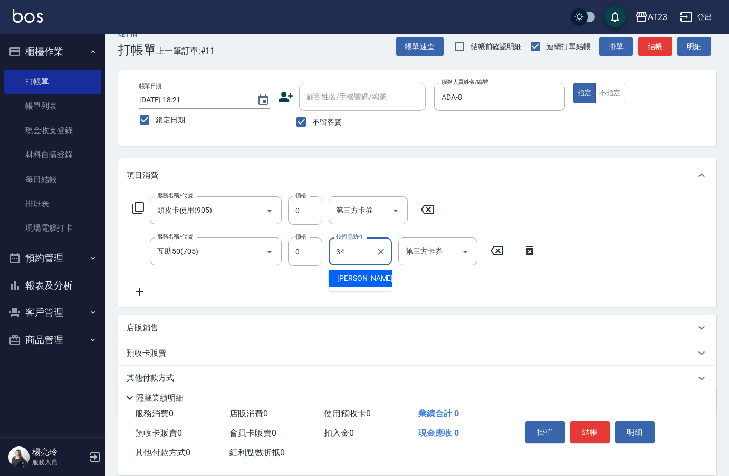
type input "[PERSON_NAME]-34"
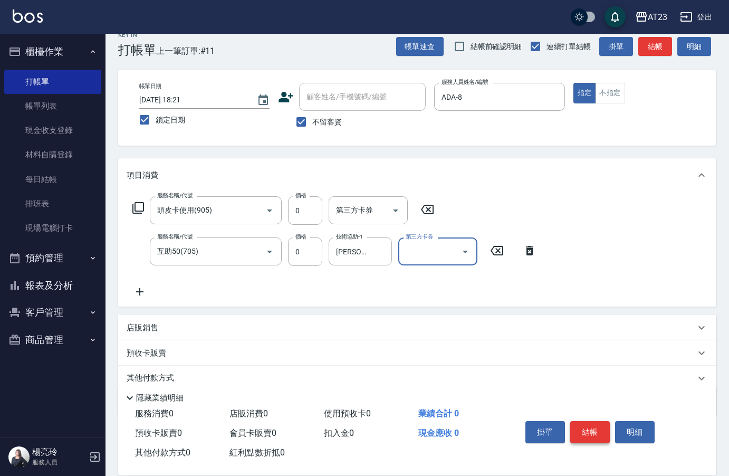
click at [582, 424] on button "結帳" at bounding box center [590, 432] width 40 height 22
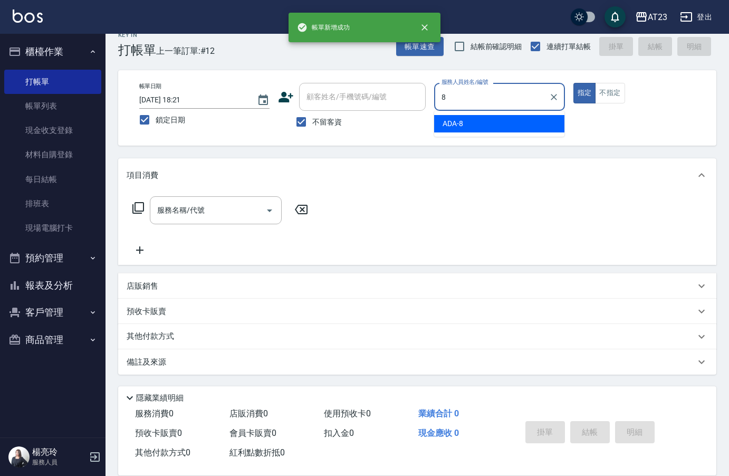
type input "ADA-8"
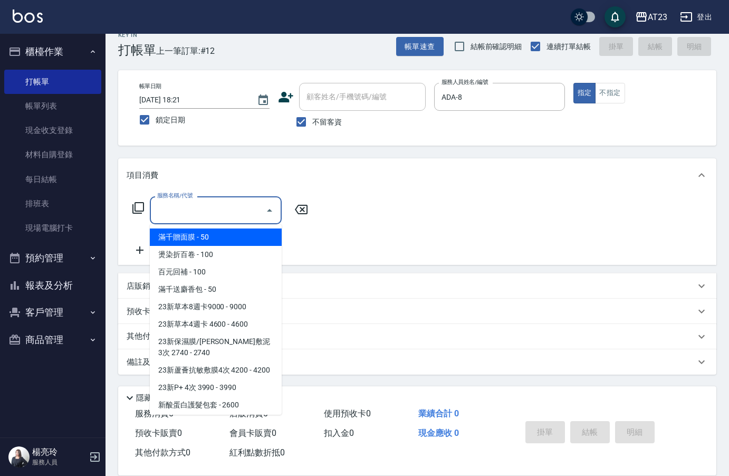
click at [194, 206] on div "服務名稱/代號 服務名稱/代號" at bounding box center [216, 210] width 132 height 28
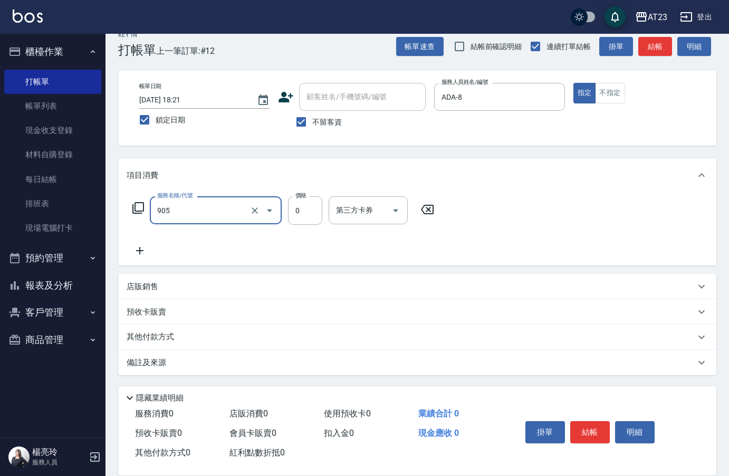
type input "頭皮卡使用(905)"
click at [140, 252] on icon at bounding box center [139, 250] width 7 height 7
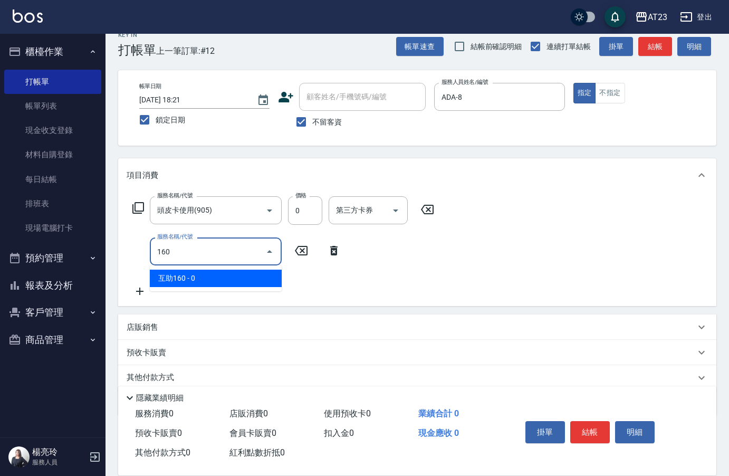
click at [240, 277] on span "互助160 - 0" at bounding box center [216, 278] width 132 height 17
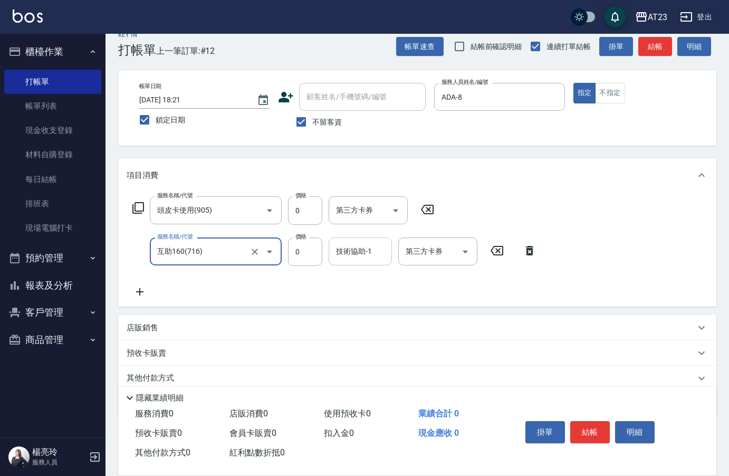
type input "互助160(716)"
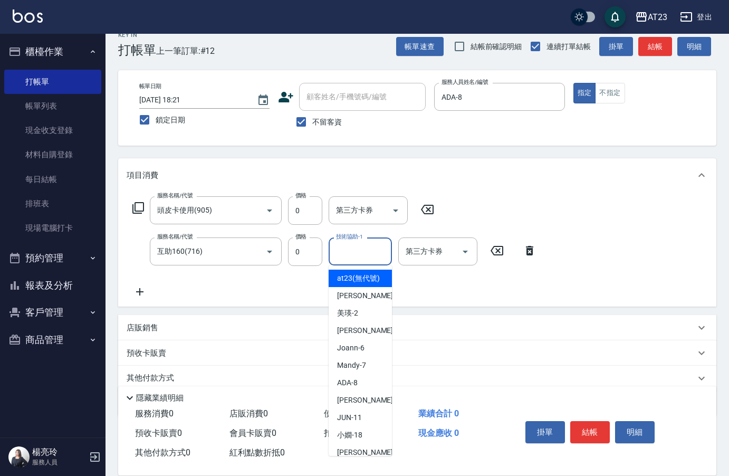
click at [341, 252] on div "技術協助-1 技術協助-1" at bounding box center [360, 251] width 63 height 28
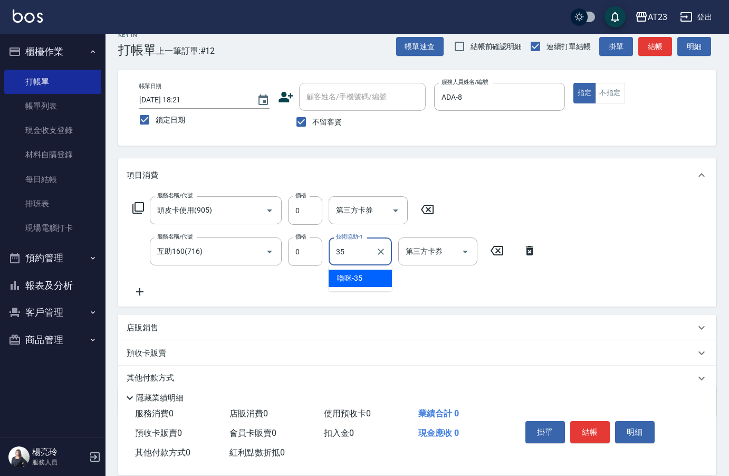
type input "嚕咪-35"
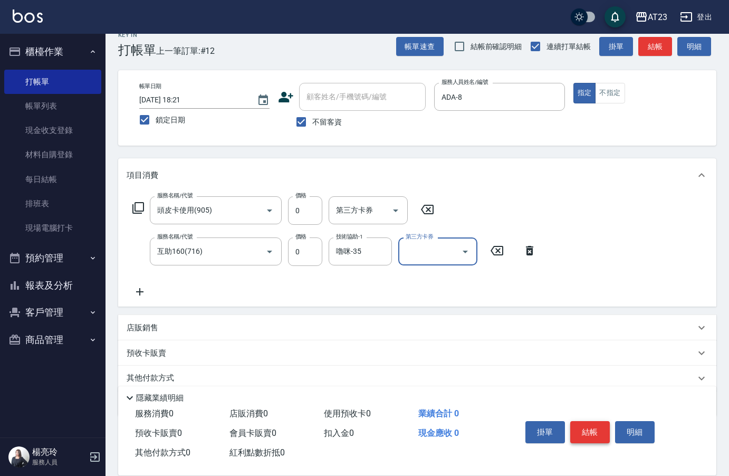
click at [595, 424] on button "結帳" at bounding box center [590, 432] width 40 height 22
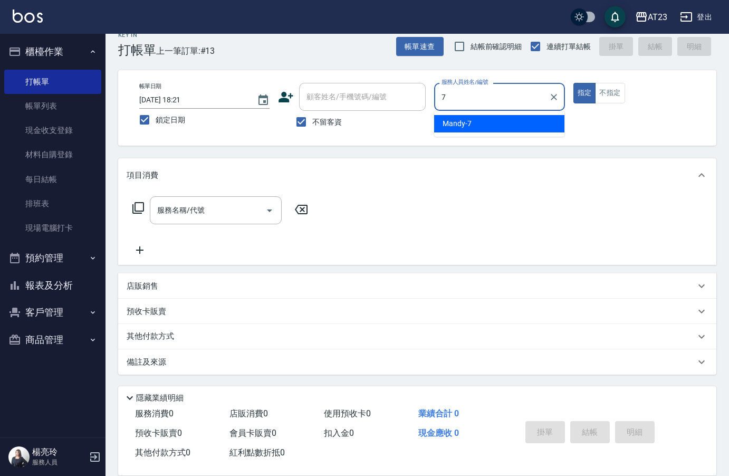
type input "Mandy-7"
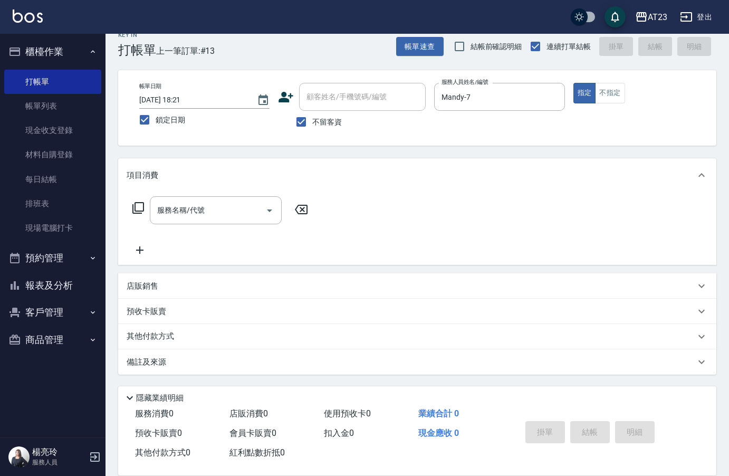
click at [137, 212] on icon at bounding box center [138, 208] width 13 height 13
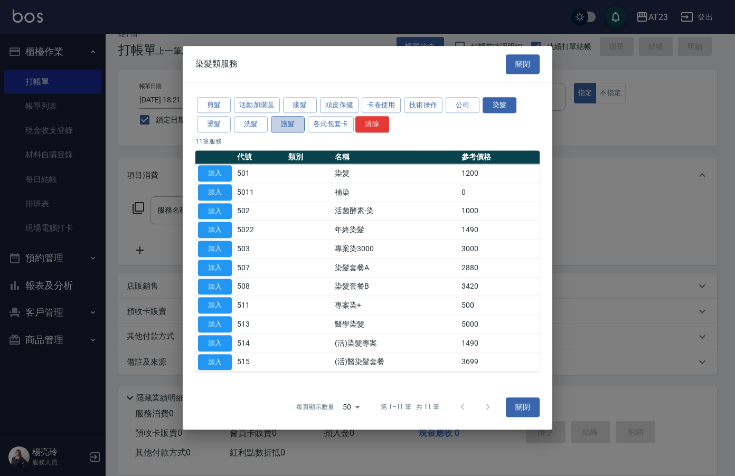
click at [284, 120] on button "護髮" at bounding box center [288, 125] width 34 height 16
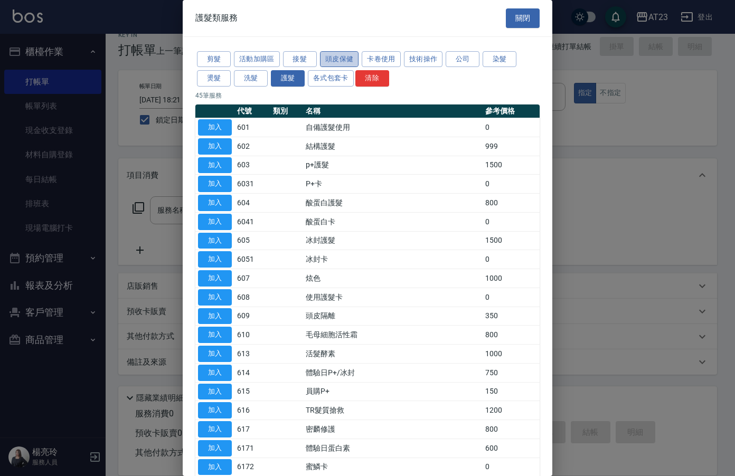
click at [341, 57] on button "頭皮保健" at bounding box center [339, 59] width 39 height 16
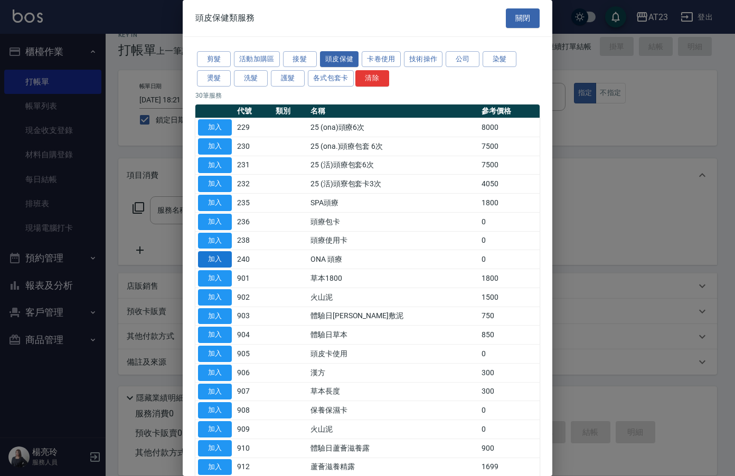
click at [211, 255] on button "加入" at bounding box center [215, 259] width 34 height 16
type input "ONA 頭療(240)"
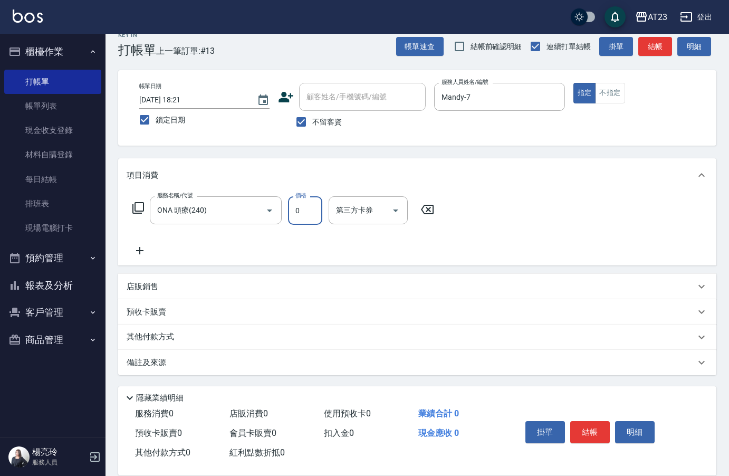
click at [311, 203] on input "0" at bounding box center [305, 210] width 34 height 28
type input "1200"
click at [156, 342] on p "其他付款方式" at bounding box center [153, 337] width 53 height 12
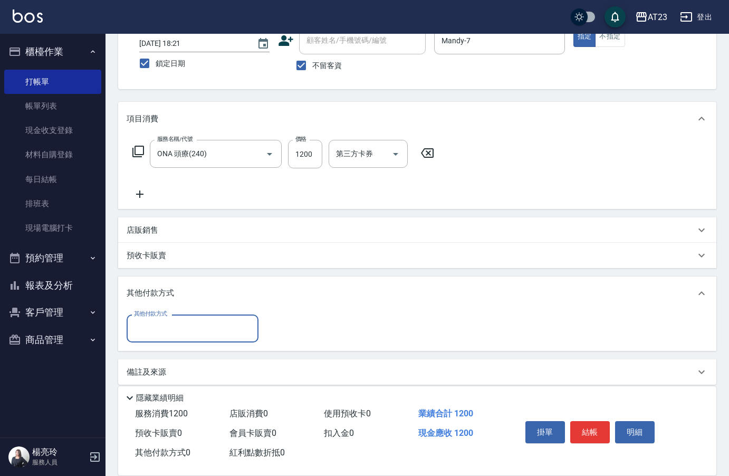
scroll to position [76, 0]
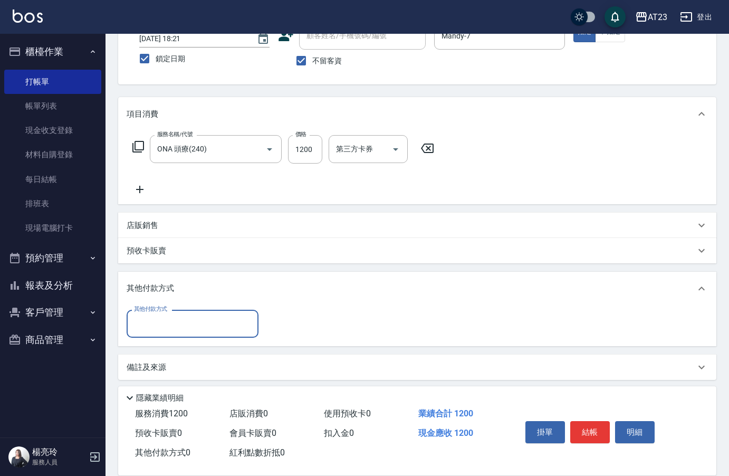
click at [159, 327] on input "其他付款方式" at bounding box center [192, 323] width 122 height 18
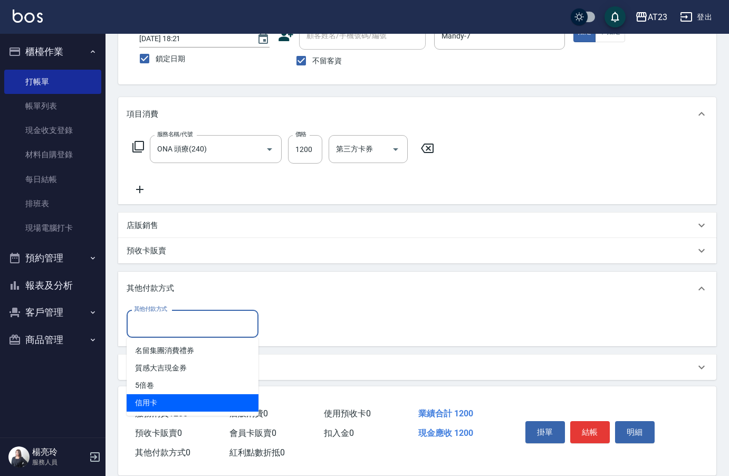
click at [162, 406] on span "信用卡" at bounding box center [193, 402] width 132 height 17
type input "信用卡"
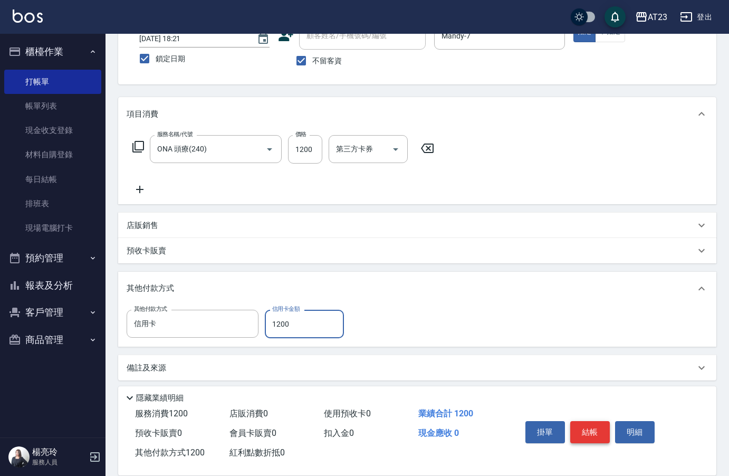
type input "1200"
click at [600, 428] on button "結帳" at bounding box center [590, 432] width 40 height 22
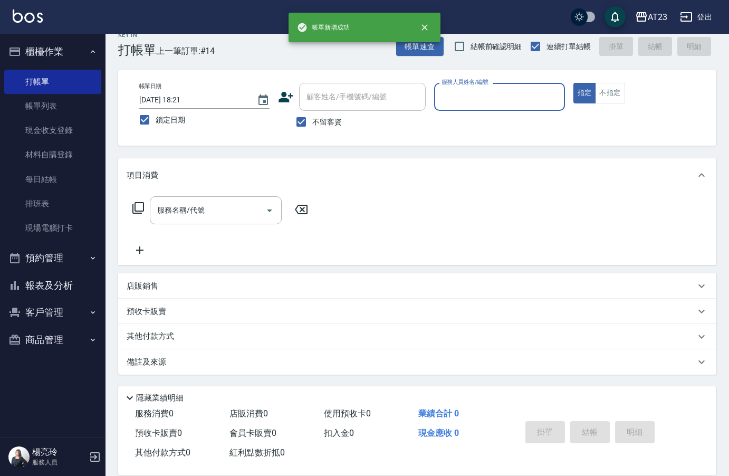
scroll to position [15, 0]
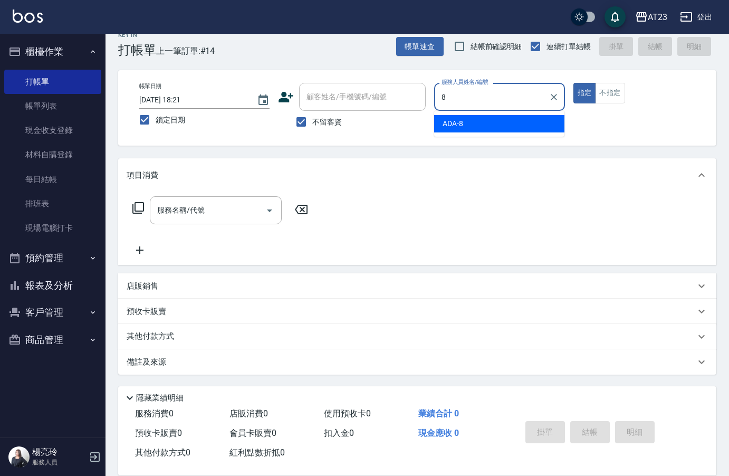
type input "ADA-8"
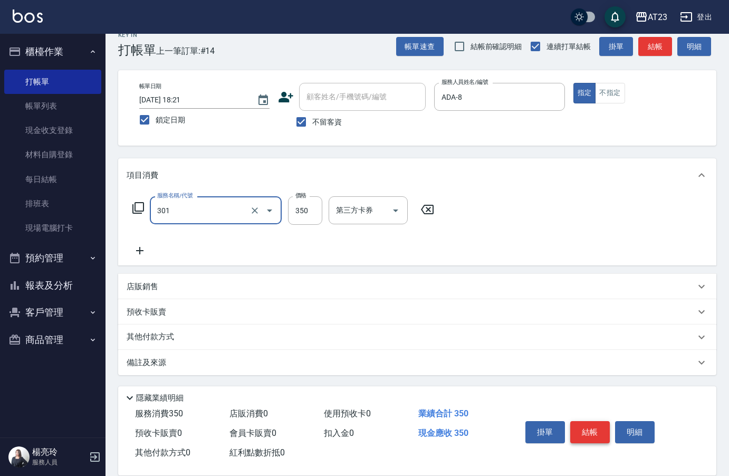
type input "造型剪髮(301)"
type input "200"
click at [592, 432] on button "結帳" at bounding box center [590, 432] width 40 height 22
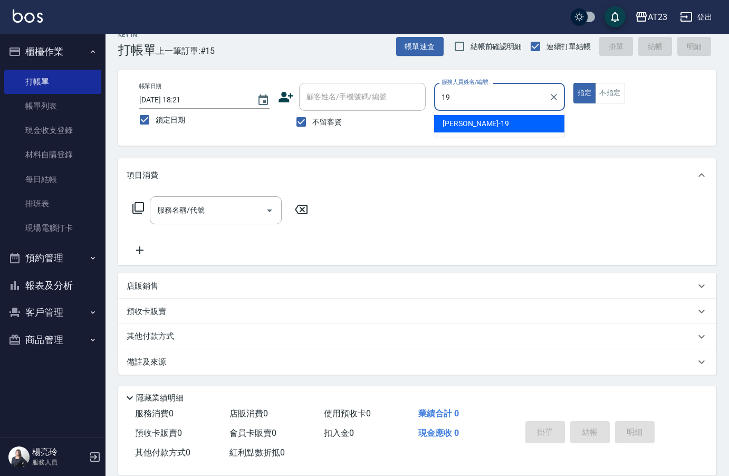
type input "[PERSON_NAME]-19"
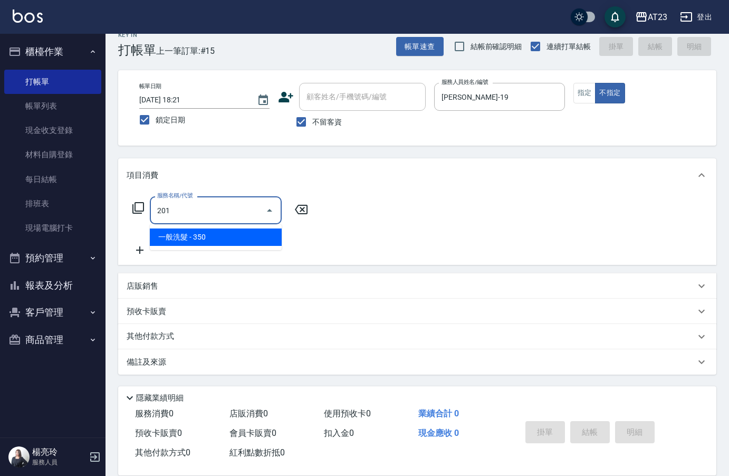
type input "一般洗髮(201)"
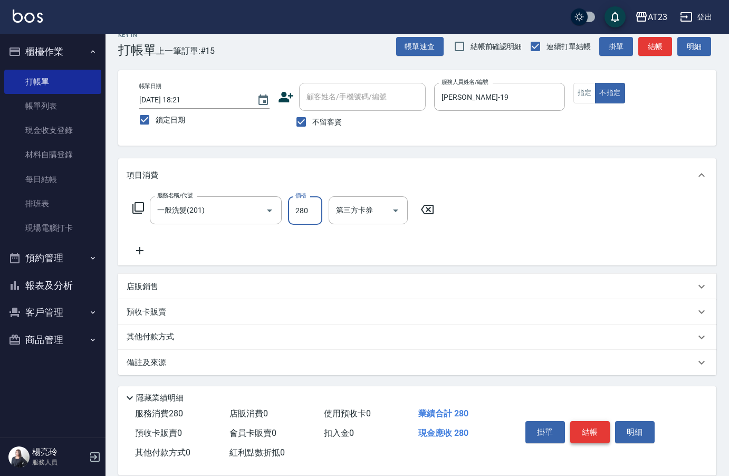
type input "280"
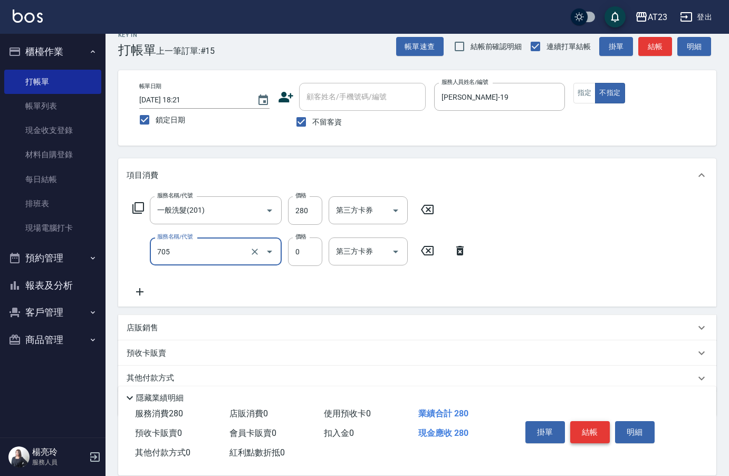
type input "互助50(705)"
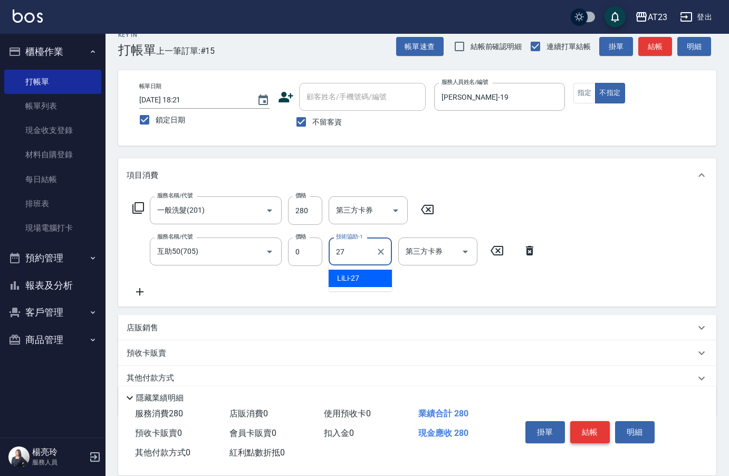
type input "LiLi-27"
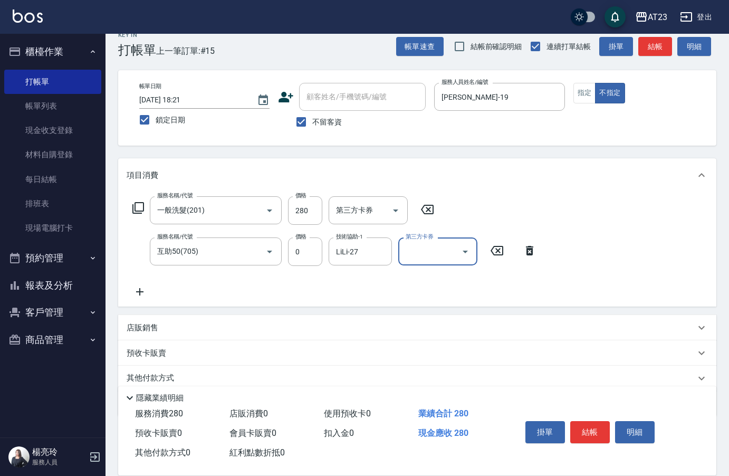
click at [609, 438] on div "掛單 結帳 明細" at bounding box center [590, 433] width 138 height 33
